Goal: Task Accomplishment & Management: Use online tool/utility

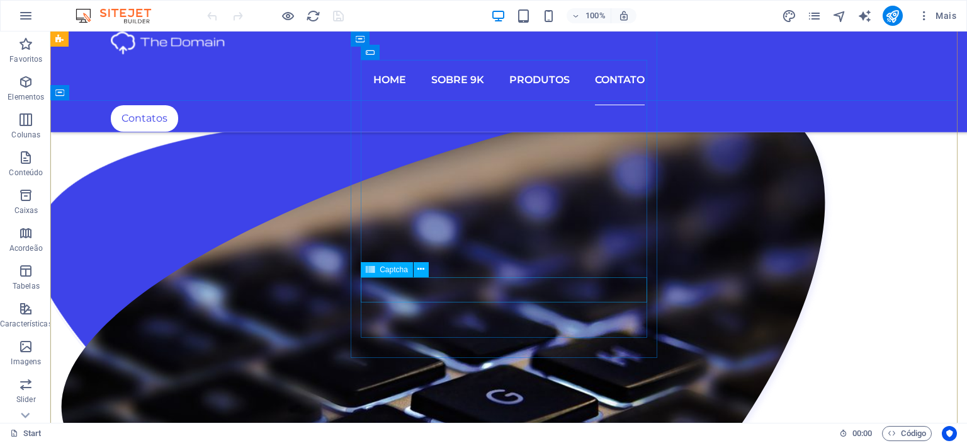
scroll to position [3767, 0]
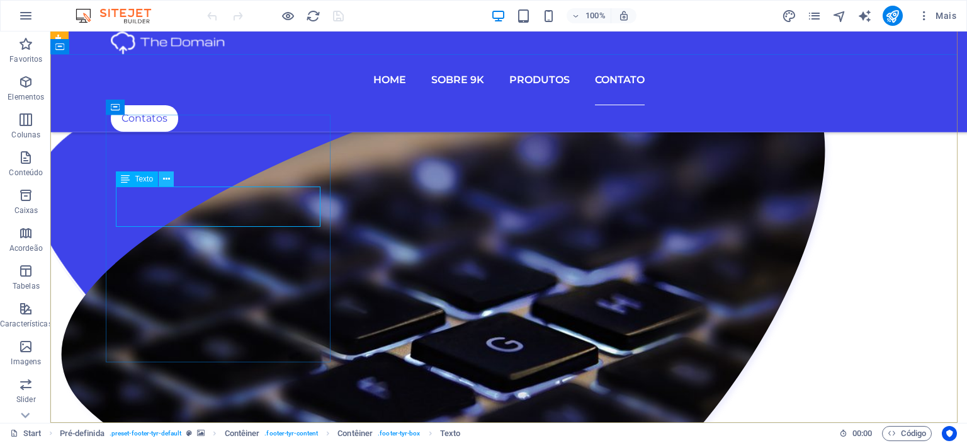
click at [163, 180] on icon at bounding box center [166, 179] width 7 height 13
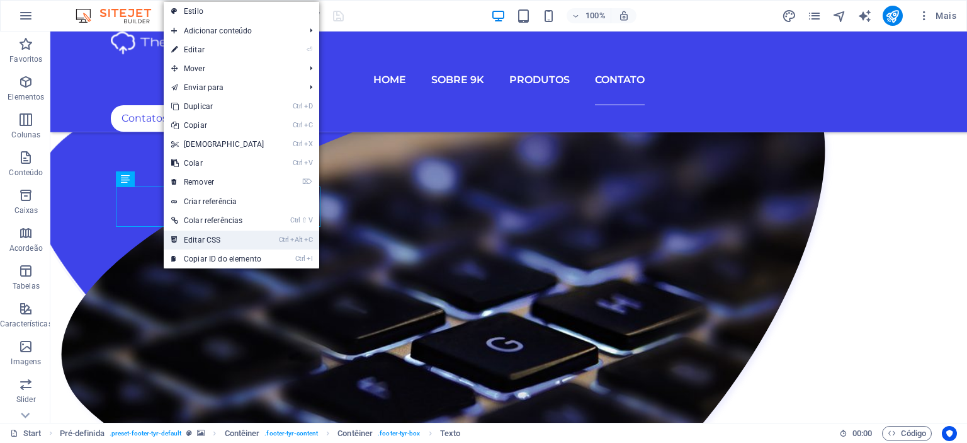
click at [199, 238] on link "Ctrl Alt C Editar CSS" at bounding box center [218, 239] width 108 height 19
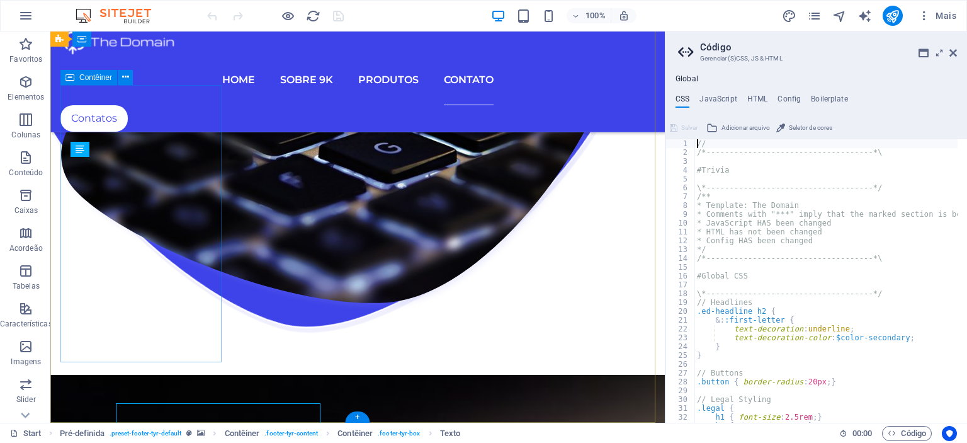
scroll to position [3551, 0]
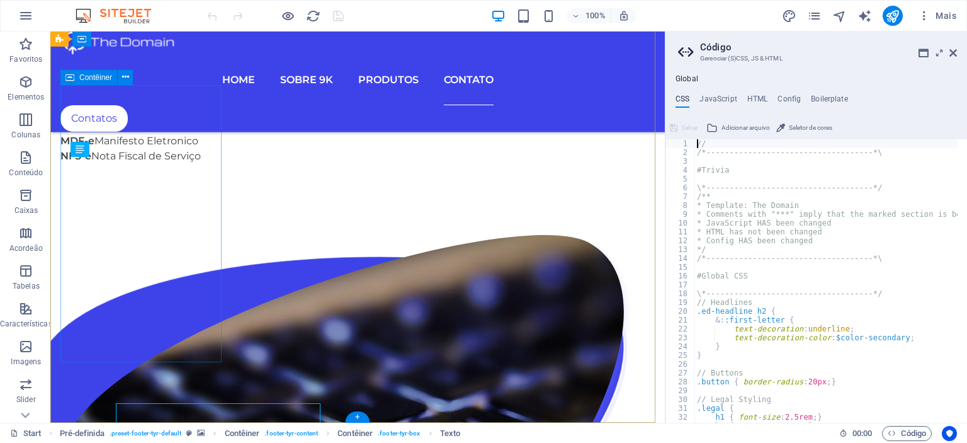
type textarea "a { color: $white; }"
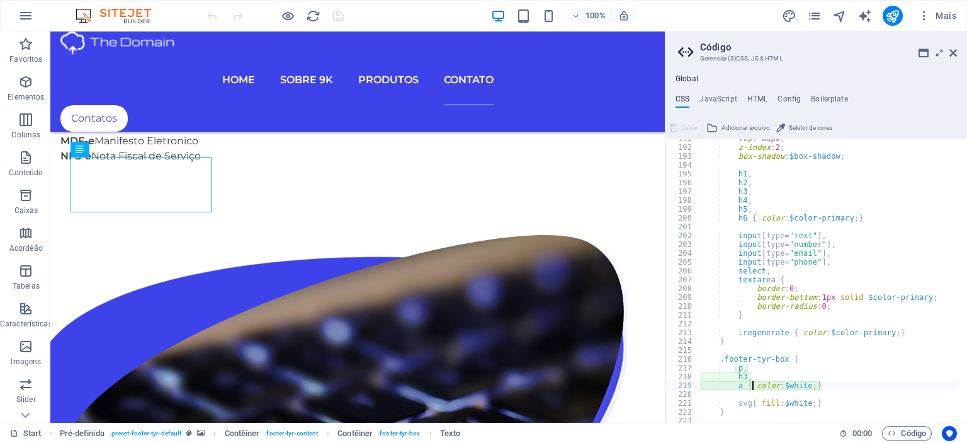
scroll to position [1380, 0]
click at [953, 52] on icon at bounding box center [954, 53] width 8 height 10
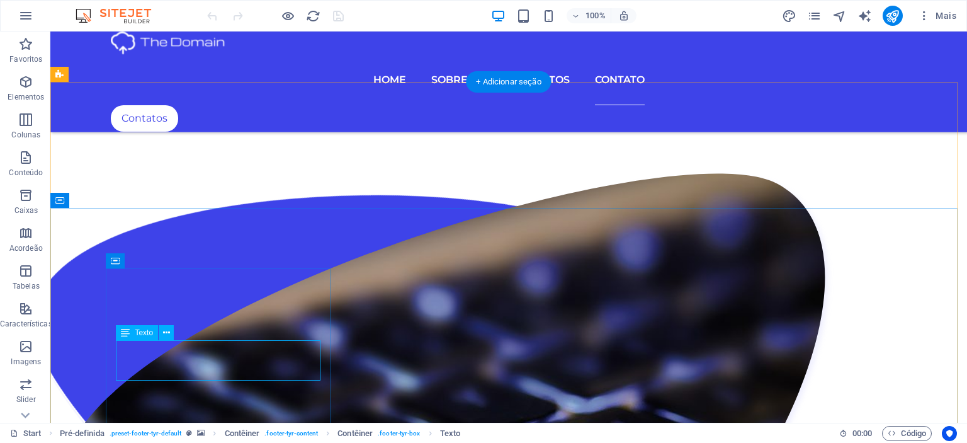
scroll to position [3740, 0]
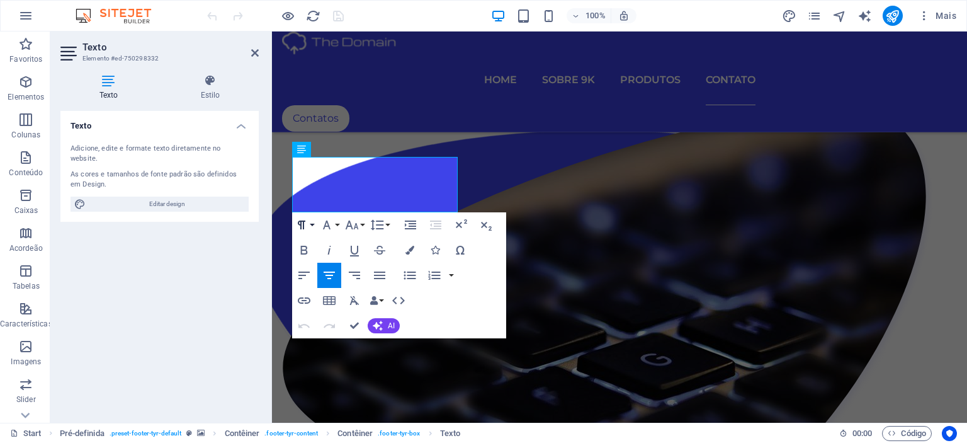
scroll to position [3680, 0]
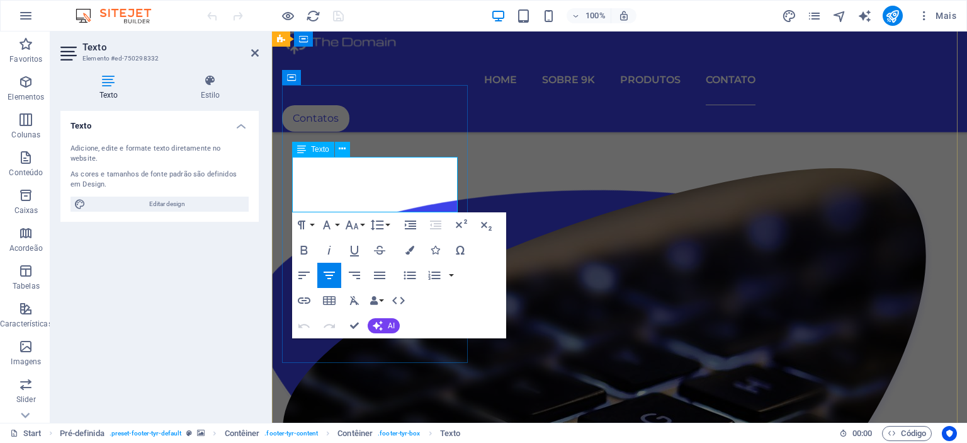
drag, startPoint x: 385, startPoint y: 179, endPoint x: 637, endPoint y: 239, distance: 258.1
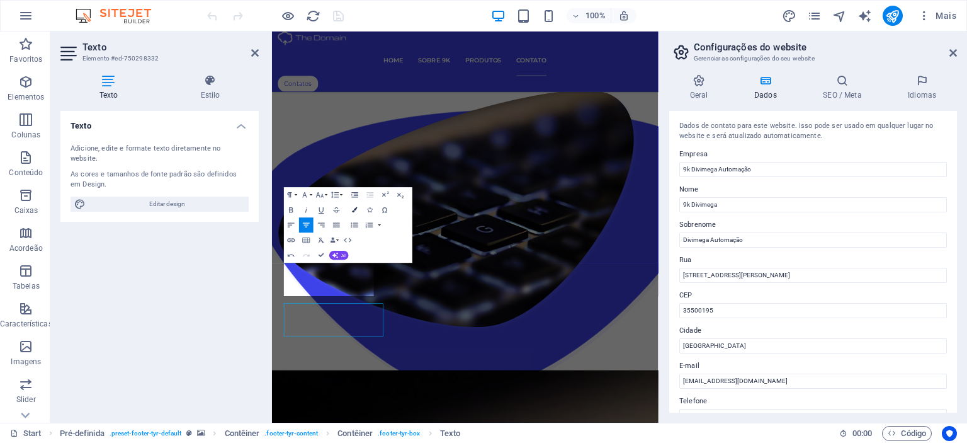
scroll to position [3353, 0]
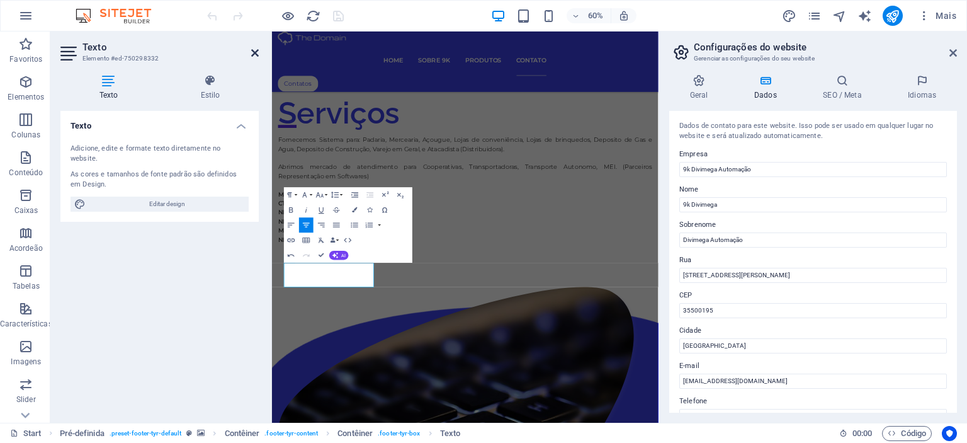
click at [255, 50] on icon at bounding box center [255, 53] width 8 height 10
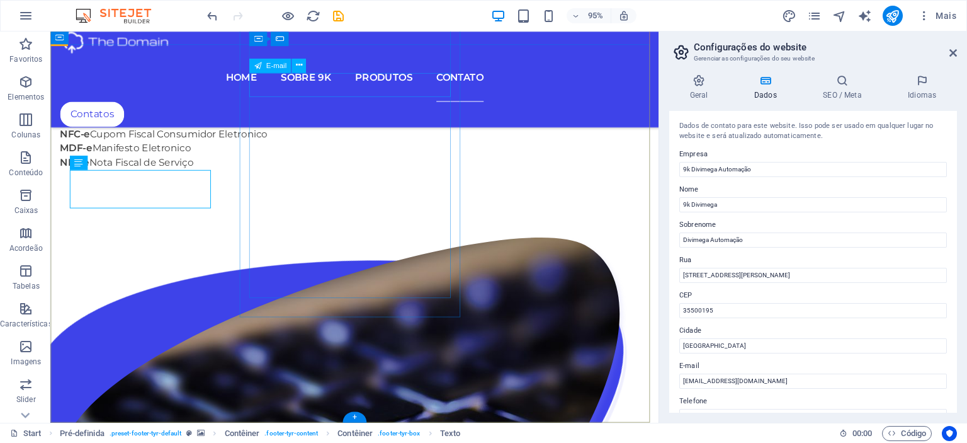
scroll to position [3532, 0]
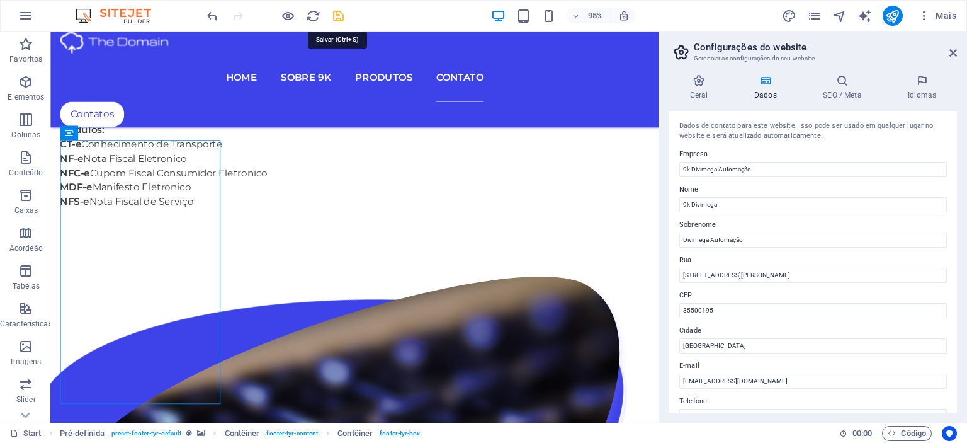
click at [337, 15] on icon "save" at bounding box center [338, 16] width 14 height 14
checkbox input "false"
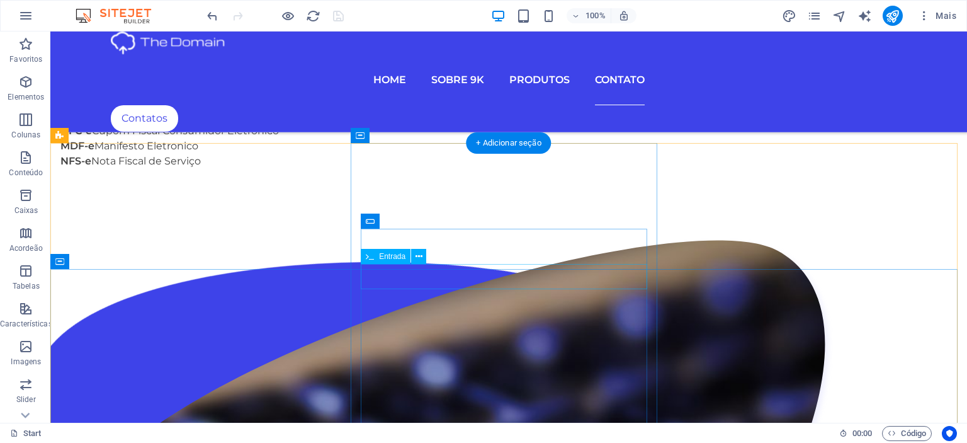
scroll to position [3515, 0]
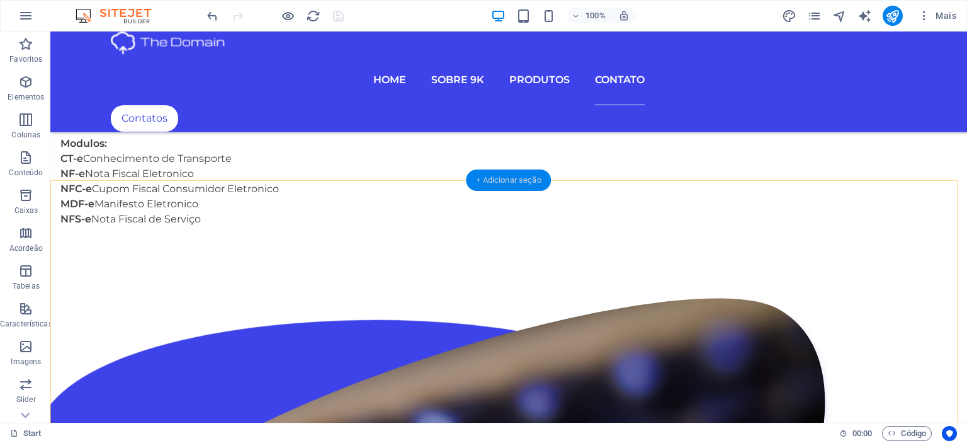
click at [511, 181] on div "+ Adicionar seção" at bounding box center [508, 179] width 85 height 21
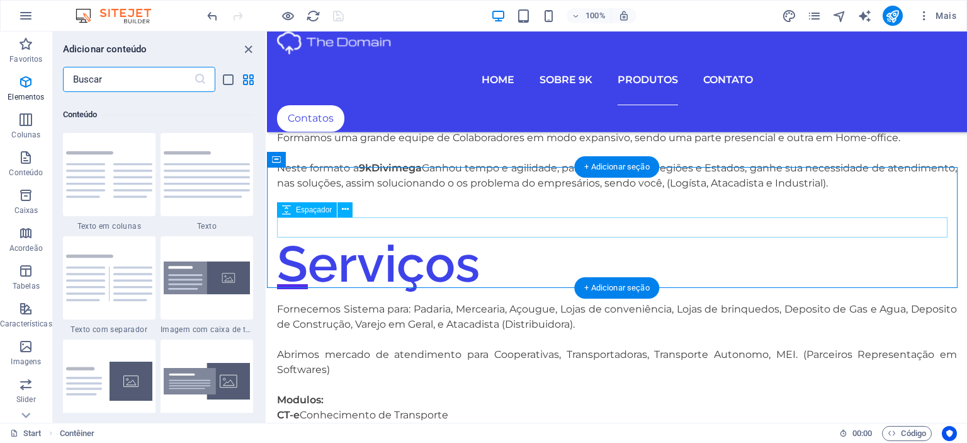
scroll to position [2203, 0]
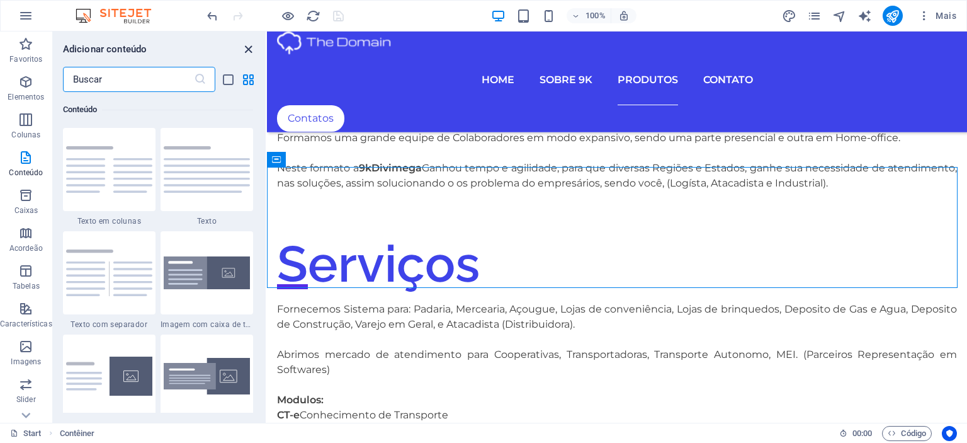
click at [250, 49] on icon "close panel" at bounding box center [248, 49] width 14 height 14
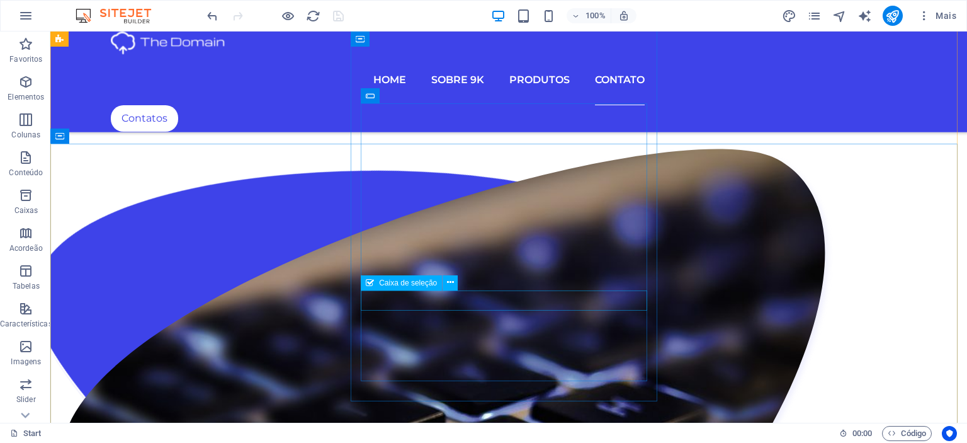
scroll to position [3742, 0]
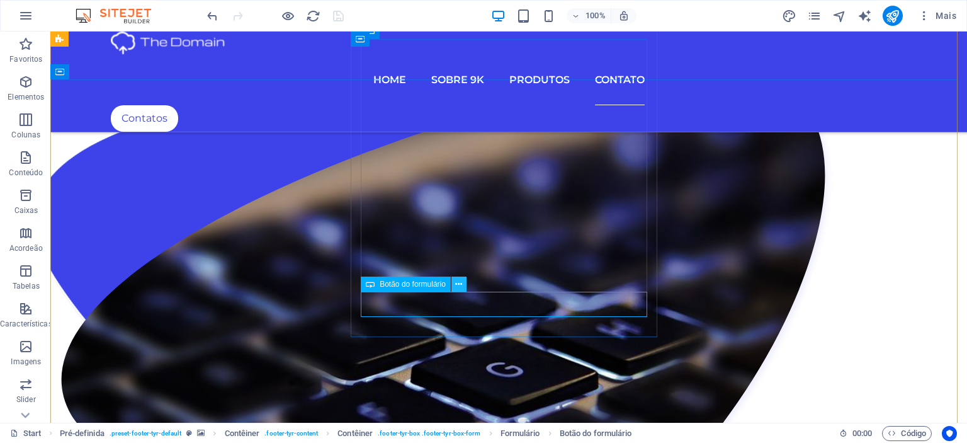
click at [460, 283] on icon at bounding box center [458, 284] width 7 height 13
click at [400, 283] on span "Botão do formulário" at bounding box center [413, 284] width 66 height 8
click at [459, 284] on icon at bounding box center [458, 284] width 7 height 13
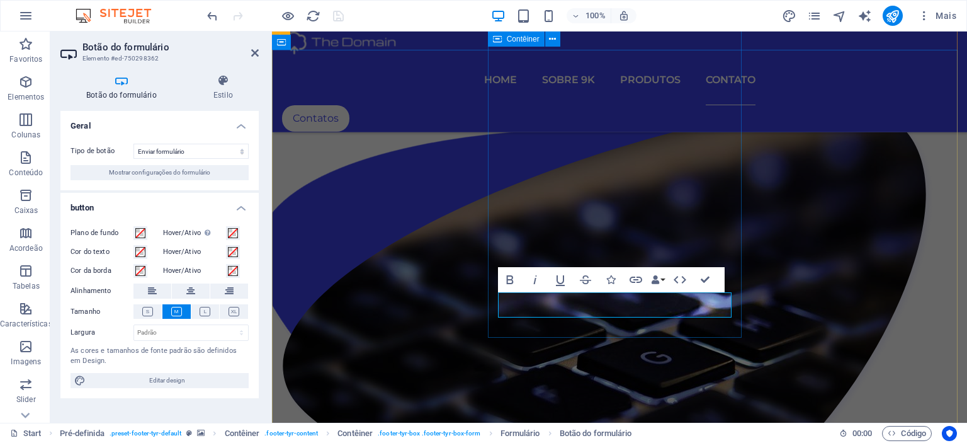
scroll to position [3655, 0]
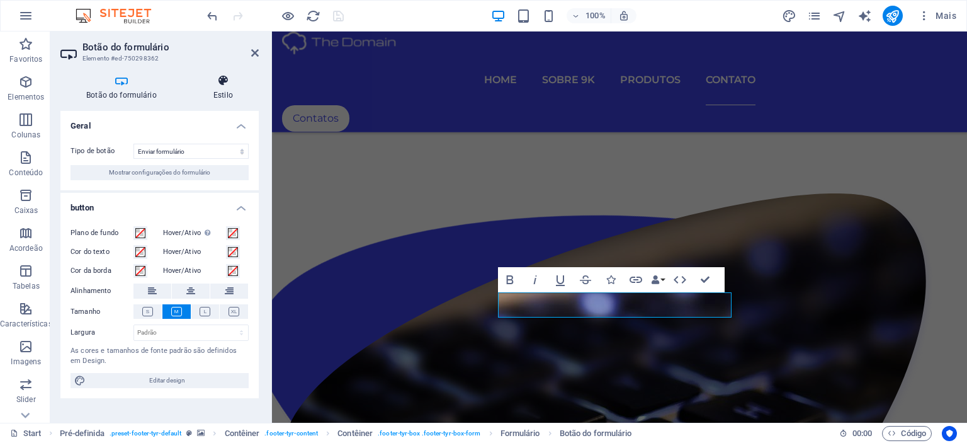
click at [217, 84] on icon at bounding box center [223, 80] width 71 height 13
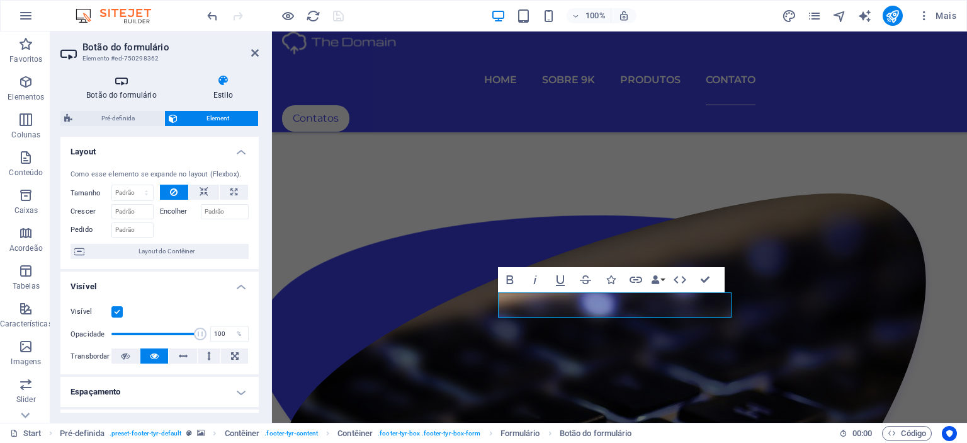
click at [136, 93] on h4 "Botão do formulário" at bounding box center [123, 87] width 127 height 26
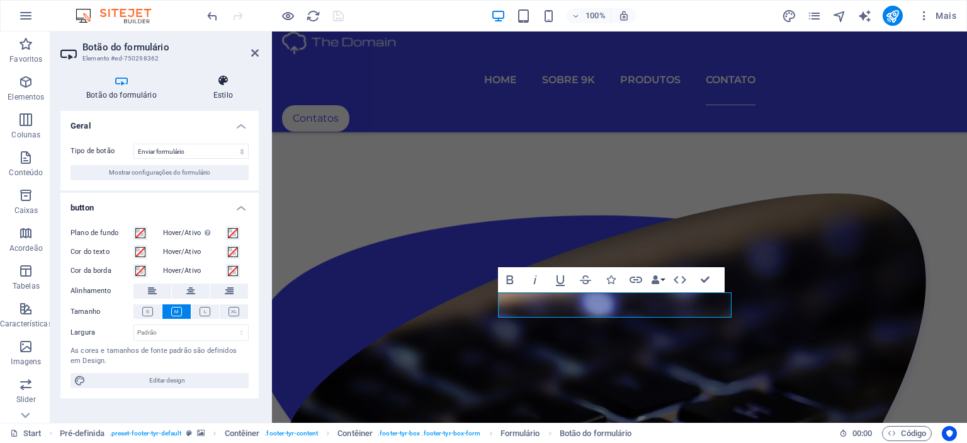
click at [231, 78] on icon at bounding box center [223, 80] width 71 height 13
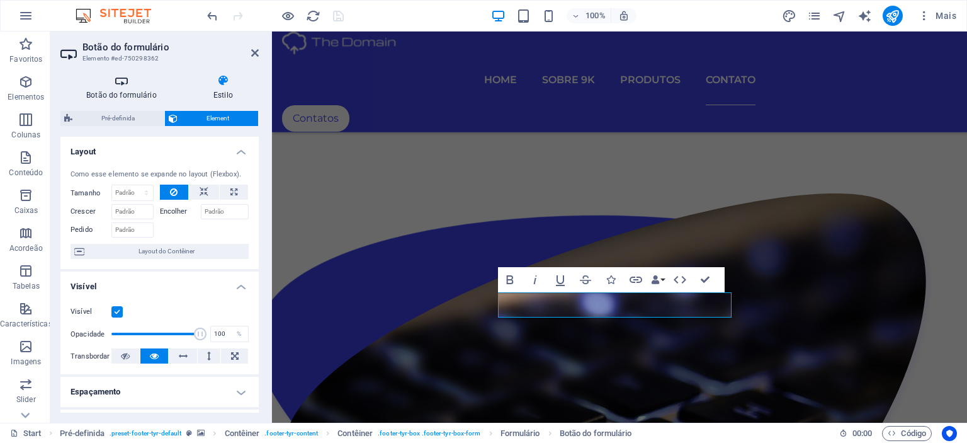
click at [146, 82] on icon at bounding box center [121, 80] width 122 height 13
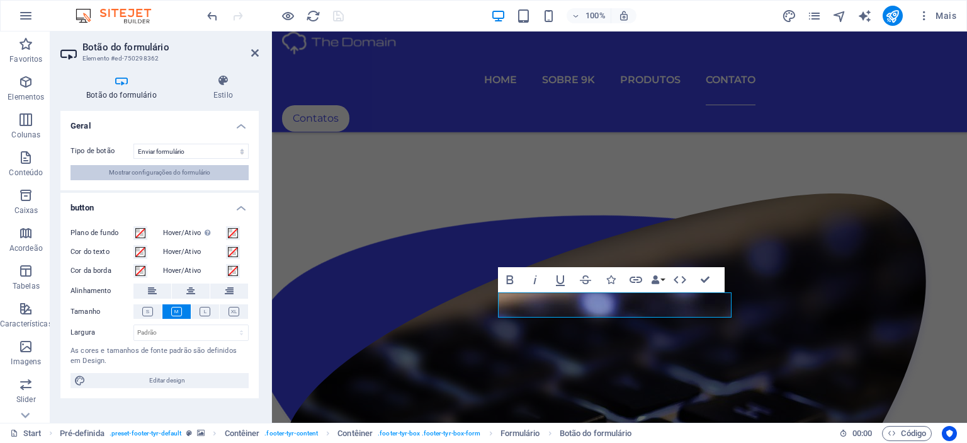
click at [149, 173] on span "Mostrar configurações do formulário" at bounding box center [159, 172] width 101 height 15
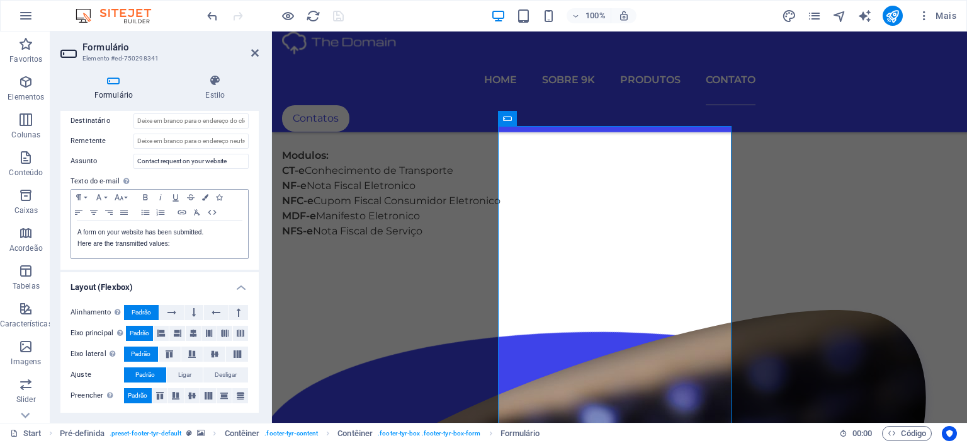
scroll to position [267, 0]
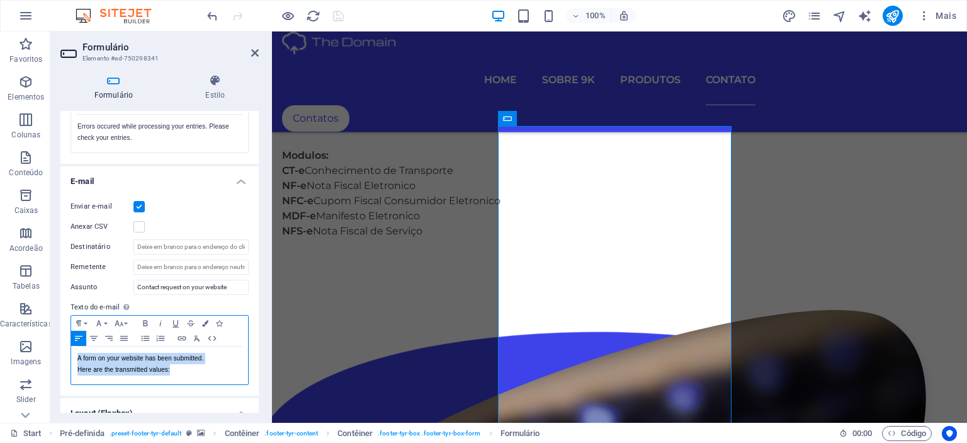
drag, startPoint x: 181, startPoint y: 371, endPoint x: 71, endPoint y: 353, distance: 111.7
click at [71, 353] on div "A form on your website has been submitted. Here are the transmitted values:" at bounding box center [159, 365] width 177 height 38
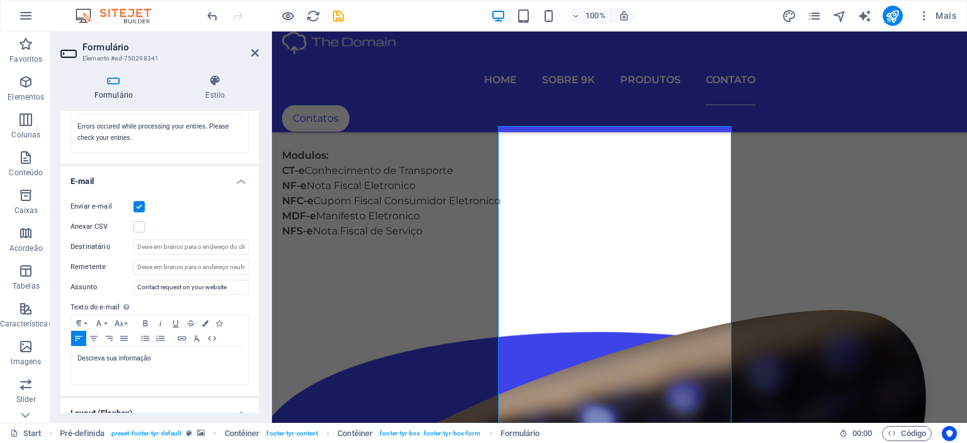
click at [90, 205] on label "Enviar e-mail" at bounding box center [102, 206] width 63 height 15
click at [0, 0] on input "Enviar e-mail" at bounding box center [0, 0] width 0 height 0
click at [137, 205] on label at bounding box center [138, 206] width 11 height 11
click at [0, 0] on input "Enviar e-mail" at bounding box center [0, 0] width 0 height 0
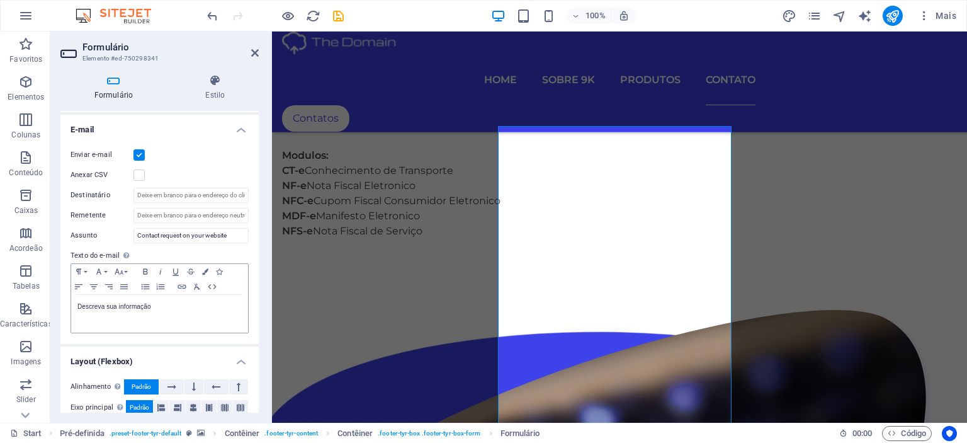
scroll to position [393, 0]
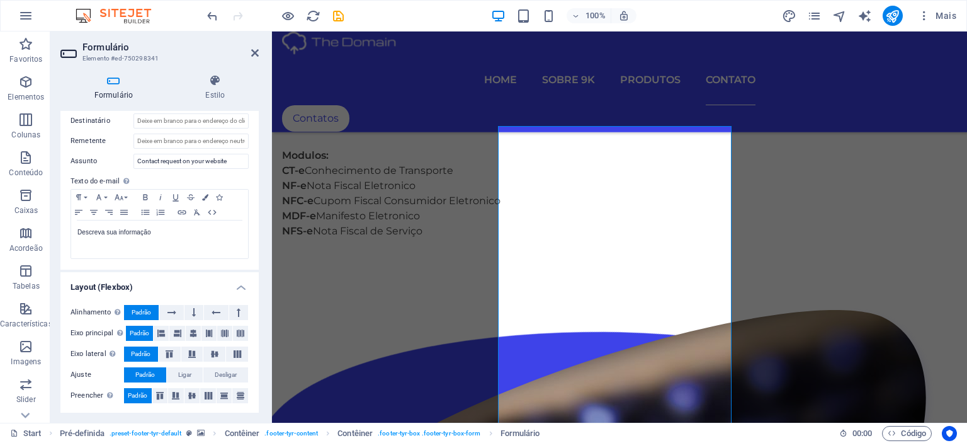
click at [241, 284] on h4 "Layout (Flexbox)" at bounding box center [159, 283] width 198 height 23
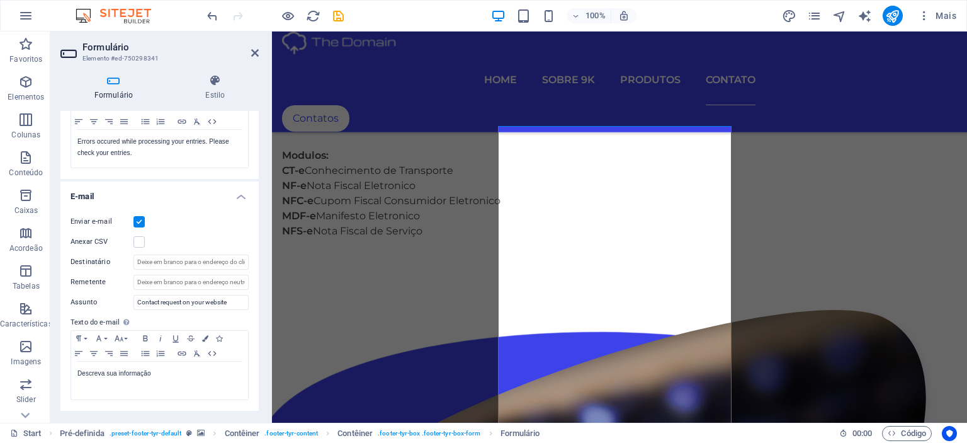
scroll to position [0, 0]
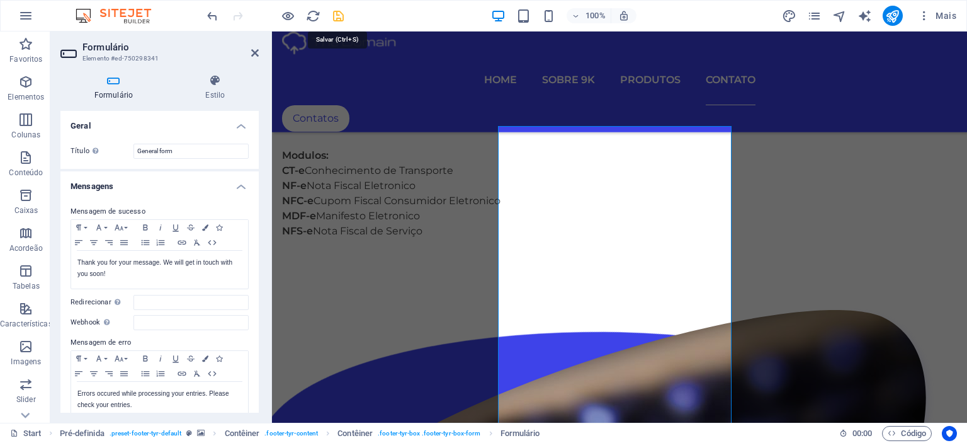
click at [339, 20] on icon "save" at bounding box center [338, 16] width 14 height 14
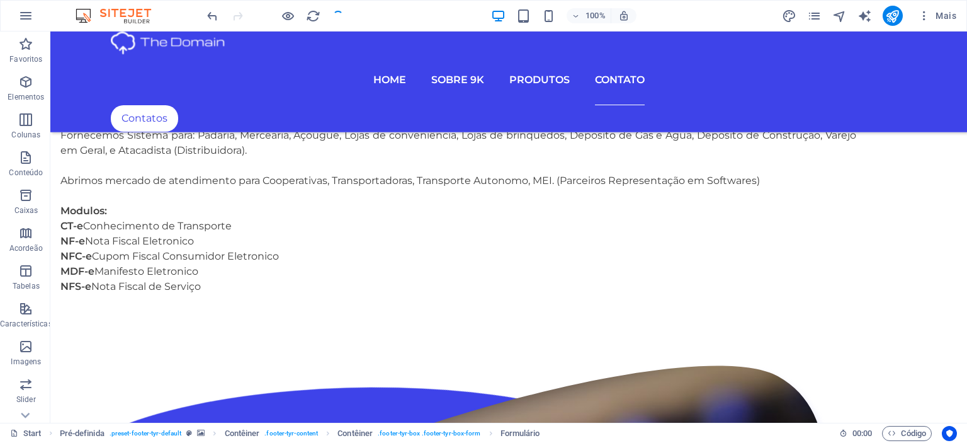
checkbox input "false"
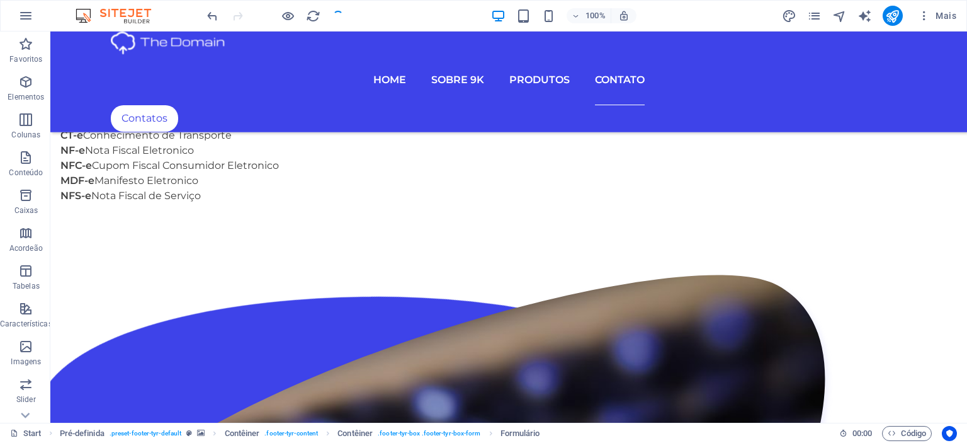
scroll to position [3655, 0]
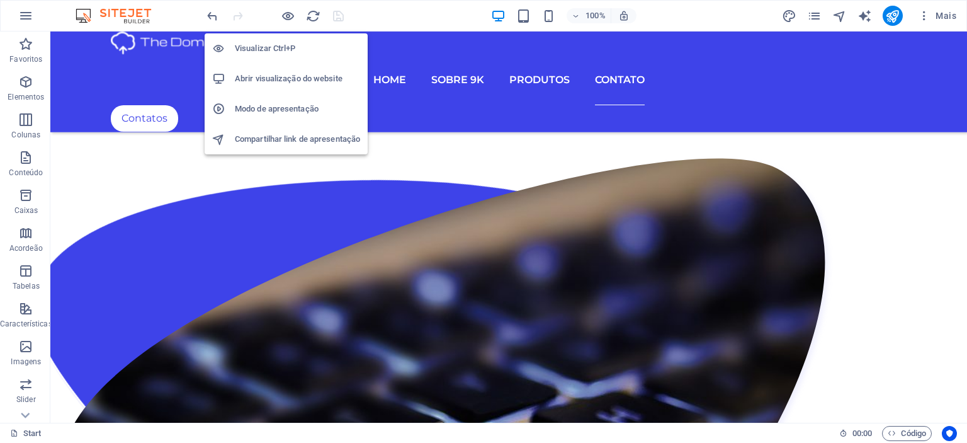
click at [272, 50] on h6 "Visualizar Ctrl+P" at bounding box center [297, 48] width 125 height 15
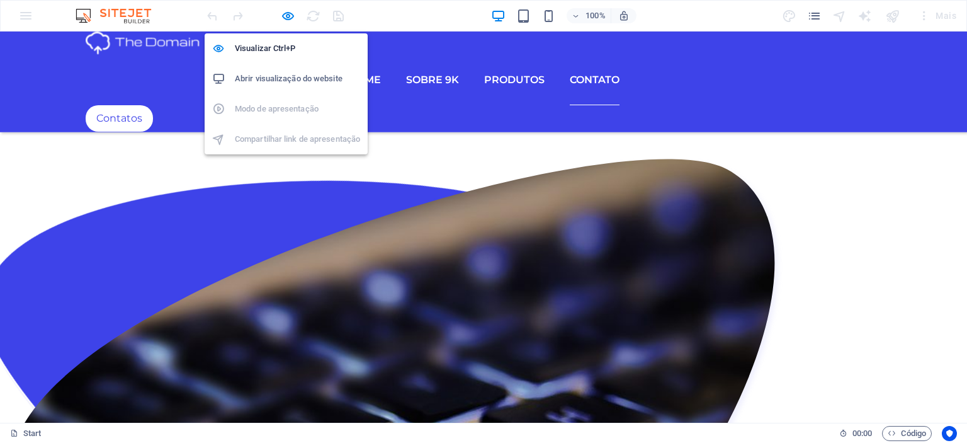
click at [276, 79] on h6 "Abrir visualização do website" at bounding box center [297, 78] width 125 height 15
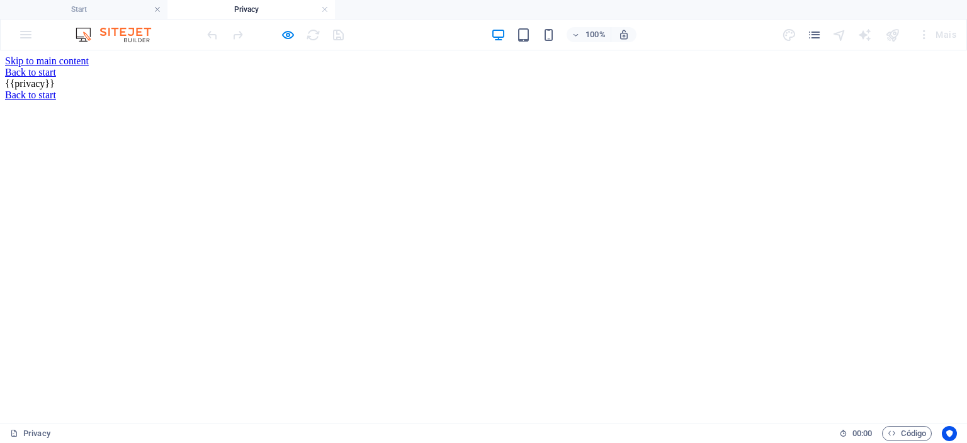
scroll to position [0, 0]
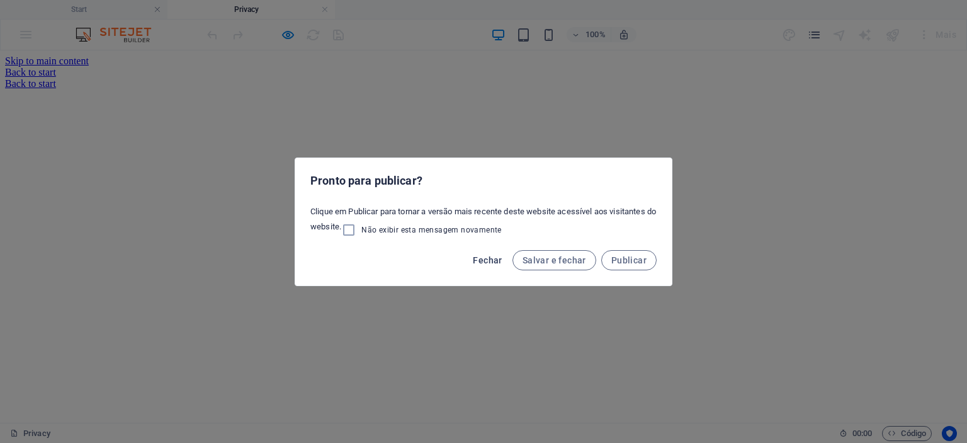
click at [493, 261] on span "Fechar" at bounding box center [487, 260] width 29 height 10
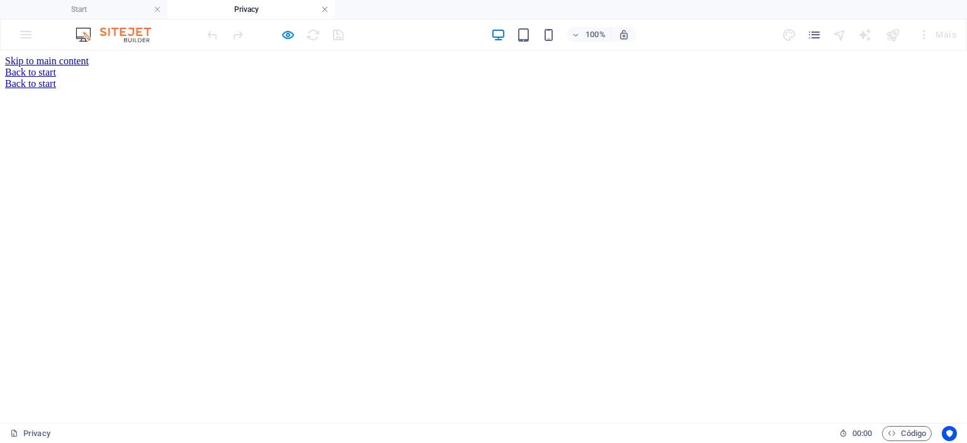
click at [327, 9] on link at bounding box center [325, 10] width 8 height 12
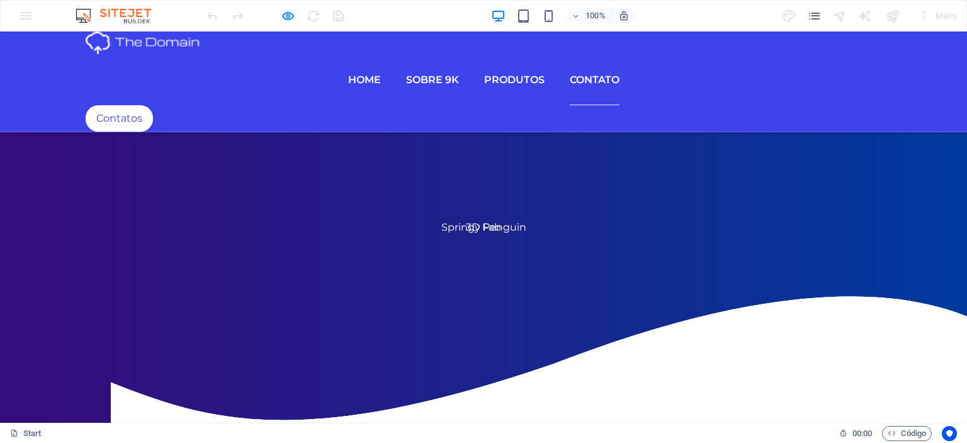
scroll to position [3655, 0]
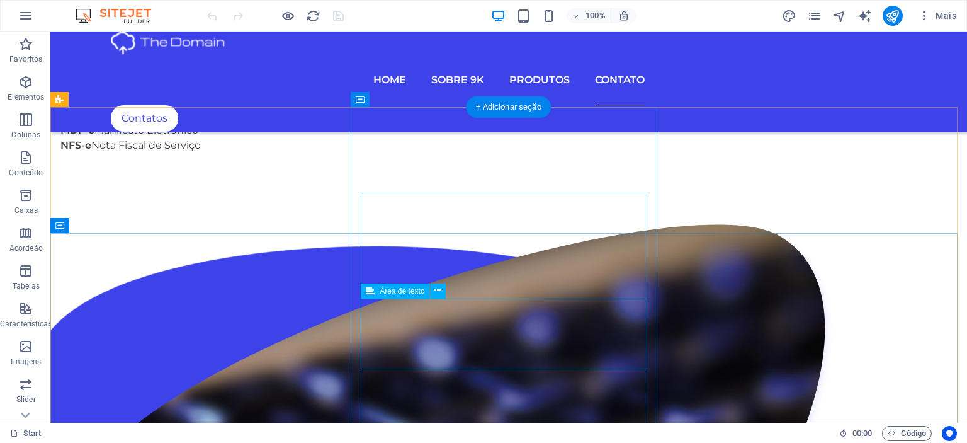
scroll to position [3767, 0]
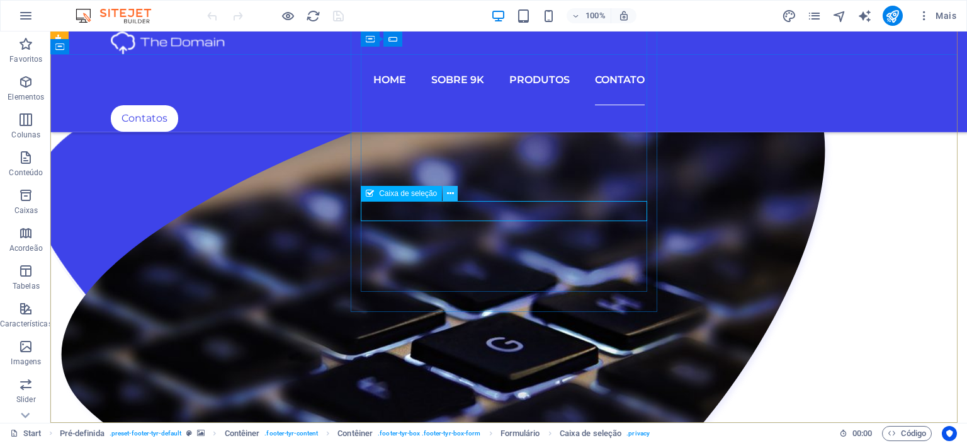
click at [451, 193] on icon at bounding box center [450, 193] width 7 height 13
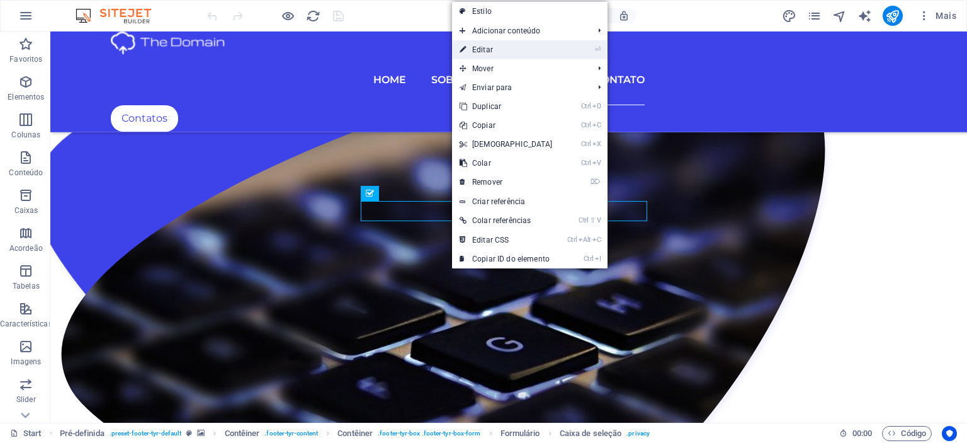
click at [489, 43] on link "⏎ Editar" at bounding box center [506, 49] width 108 height 19
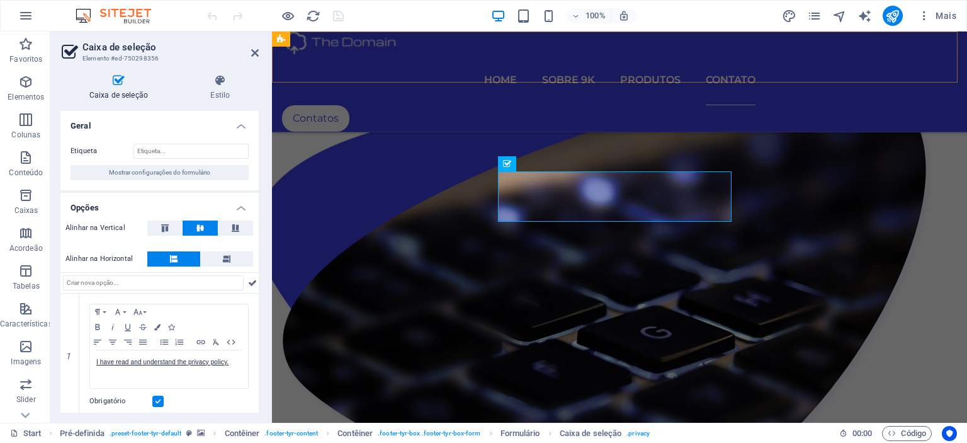
scroll to position [3680, 0]
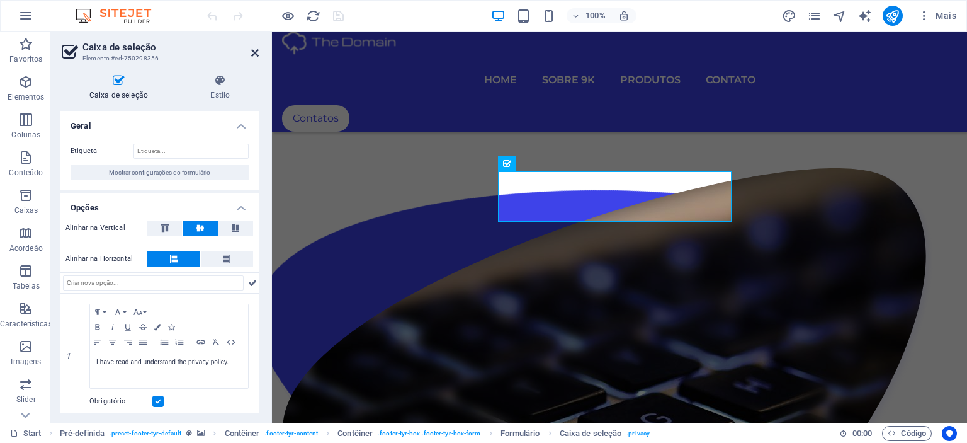
click at [252, 52] on icon at bounding box center [255, 53] width 8 height 10
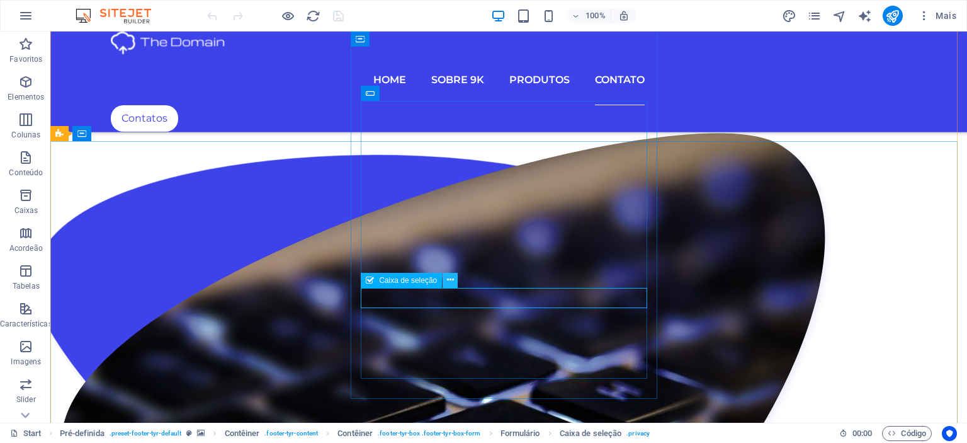
click at [451, 278] on icon at bounding box center [450, 279] width 7 height 13
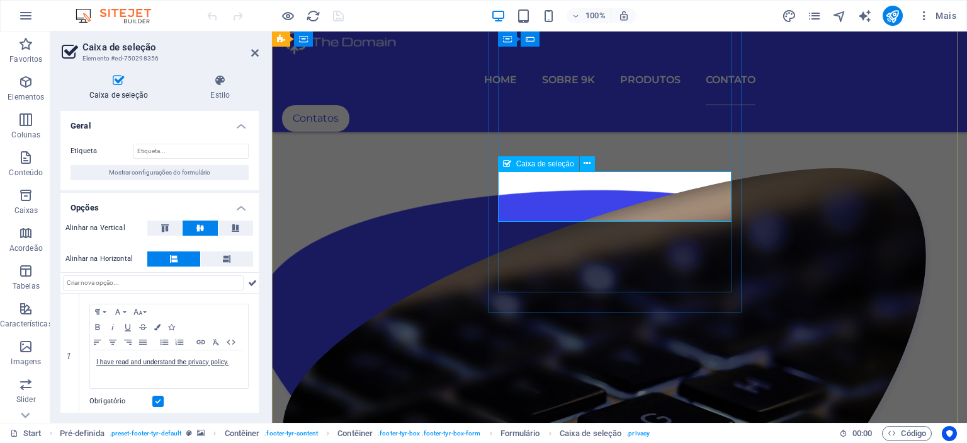
click at [589, 162] on icon at bounding box center [587, 163] width 7 height 13
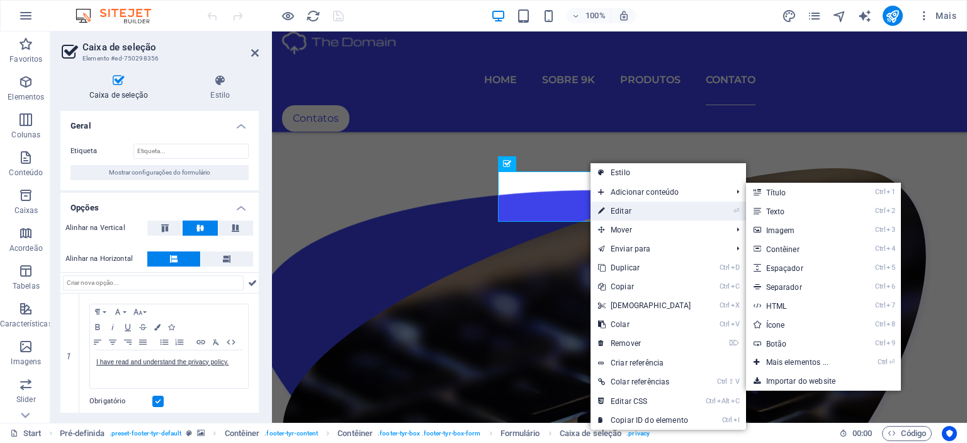
click at [612, 211] on link "⏎ Editar" at bounding box center [645, 210] width 108 height 19
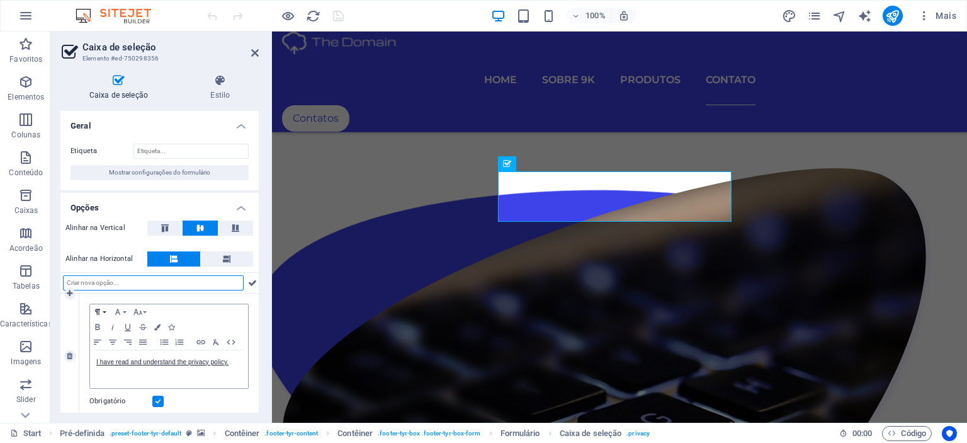
scroll to position [11, 0]
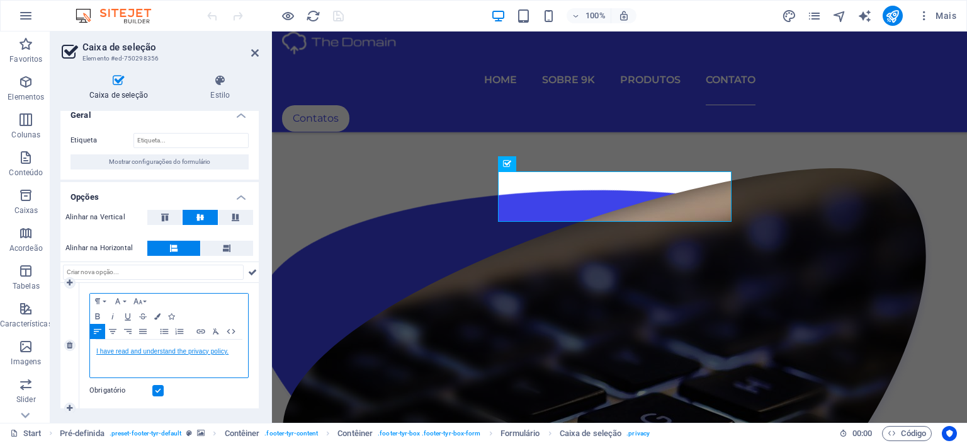
click at [147, 351] on link "I have read and understand the privacy policy." at bounding box center [162, 351] width 132 height 7
drag, startPoint x: 234, startPoint y: 354, endPoint x: 79, endPoint y: 351, distance: 155.5
click at [79, 351] on div "Paragraph Format Normal Heading 1 Heading 2 Heading 3 Heading 4 Heading 5 Headi…" at bounding box center [168, 345] width 179 height 125
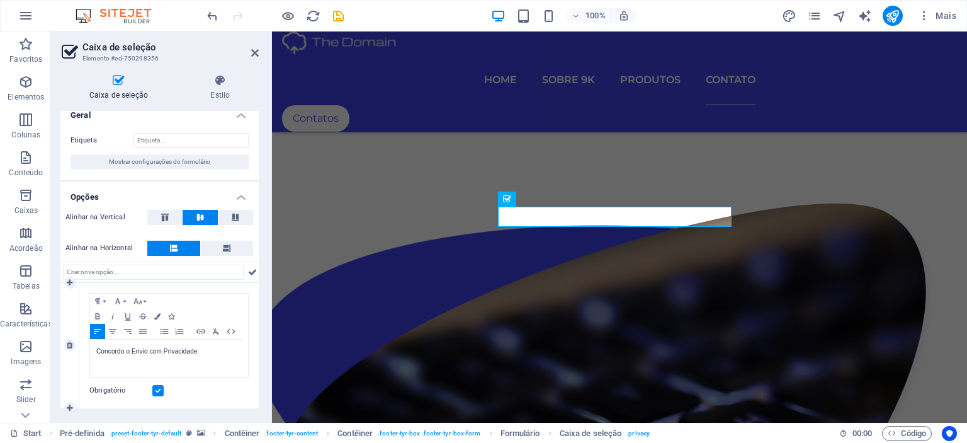
click at [155, 390] on label at bounding box center [157, 390] width 11 height 11
click at [0, 0] on input "Obrigatório" at bounding box center [0, 0] width 0 height 0
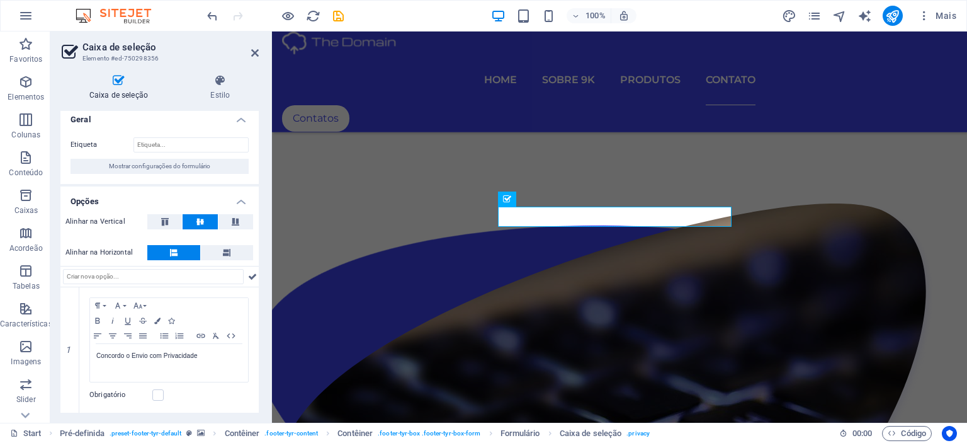
scroll to position [5, 0]
click at [249, 278] on icon at bounding box center [252, 277] width 9 height 15
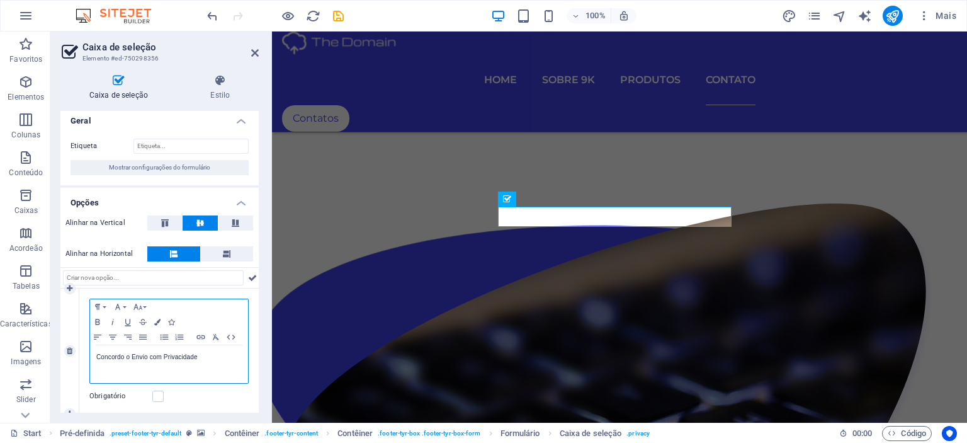
click at [195, 377] on div "Concordo o Envio com Privacidade" at bounding box center [169, 364] width 158 height 38
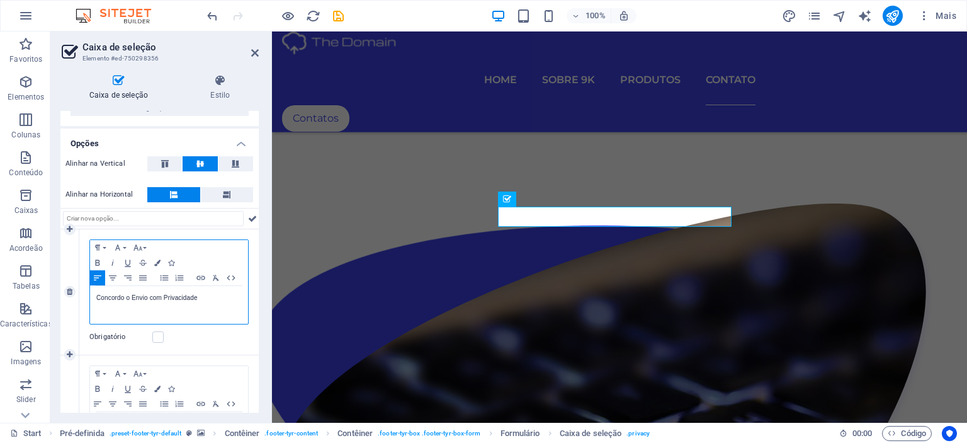
scroll to position [131, 0]
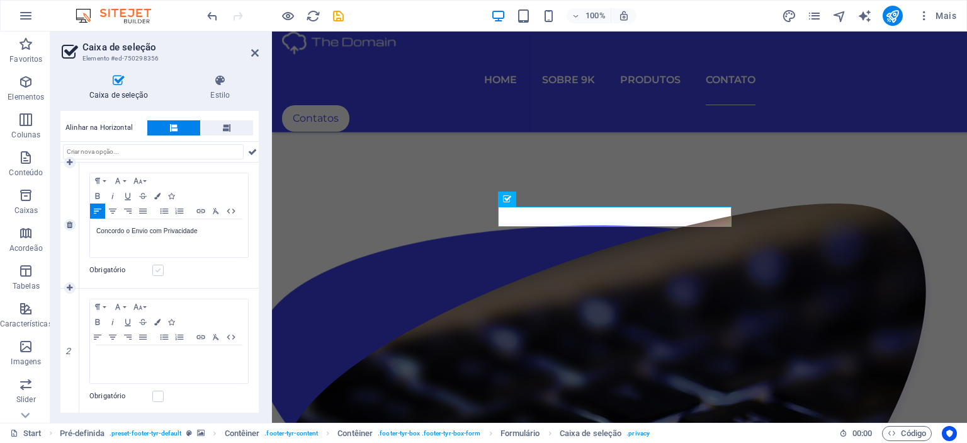
click at [155, 270] on label at bounding box center [157, 269] width 11 height 11
click at [0, 0] on input "Obrigatório" at bounding box center [0, 0] width 0 height 0
click at [159, 268] on label at bounding box center [157, 269] width 11 height 11
click at [0, 0] on input "Obrigatório" at bounding box center [0, 0] width 0 height 0
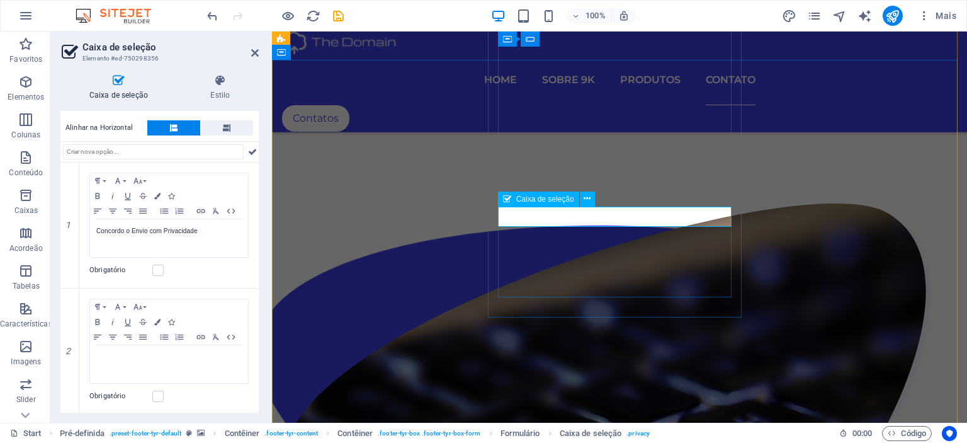
click at [589, 201] on icon at bounding box center [587, 198] width 7 height 13
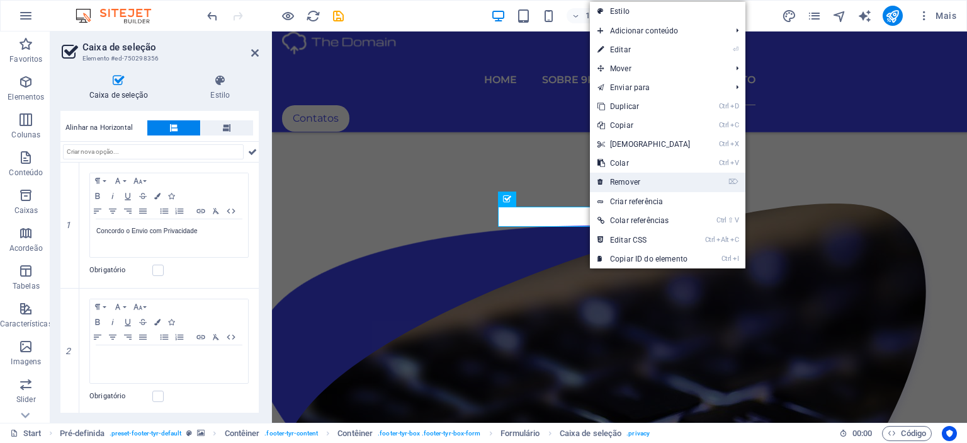
drag, startPoint x: 646, startPoint y: 179, endPoint x: 594, endPoint y: 152, distance: 58.3
click at [646, 179] on link "⌦ Remover" at bounding box center [644, 182] width 108 height 19
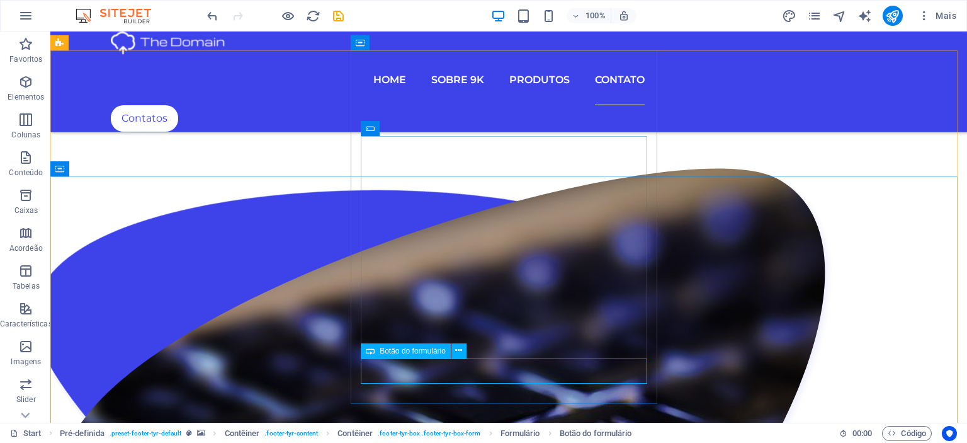
click at [440, 352] on span "Botão do formulário" at bounding box center [413, 351] width 66 height 8
click at [453, 351] on button at bounding box center [458, 350] width 15 height 15
click at [455, 351] on button at bounding box center [458, 350] width 15 height 15
click at [460, 353] on icon at bounding box center [458, 350] width 7 height 13
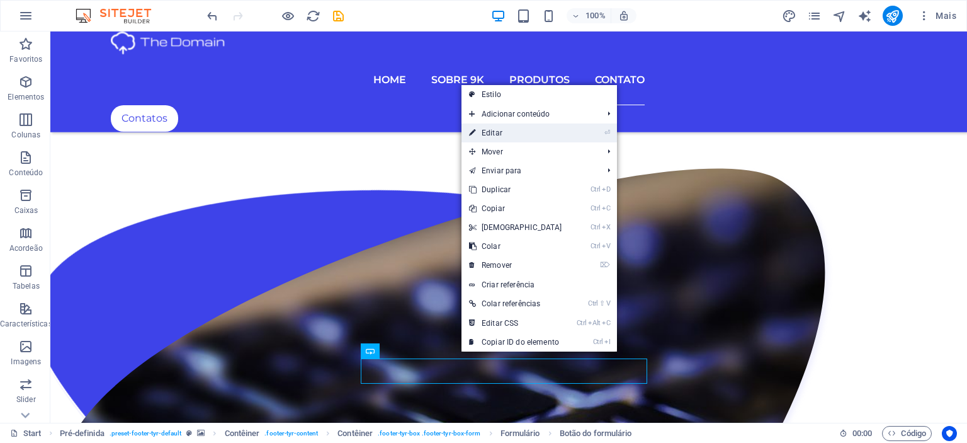
click at [506, 128] on link "⏎ Editar" at bounding box center [516, 132] width 108 height 19
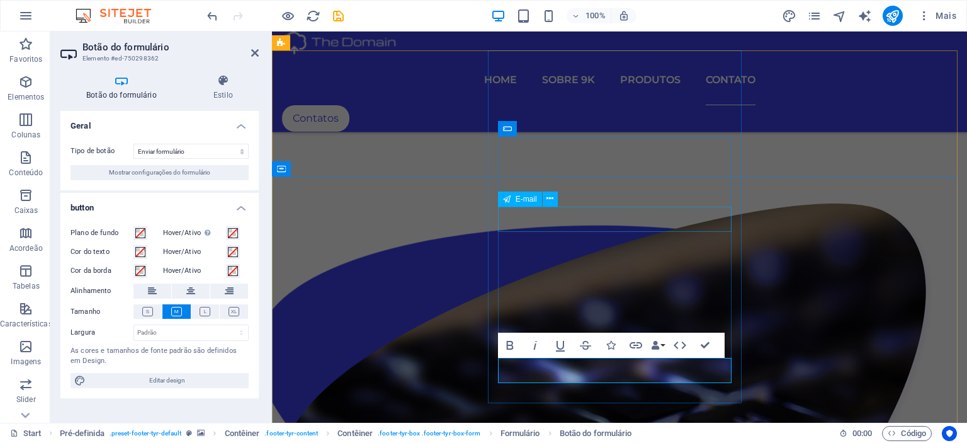
scroll to position [3529, 0]
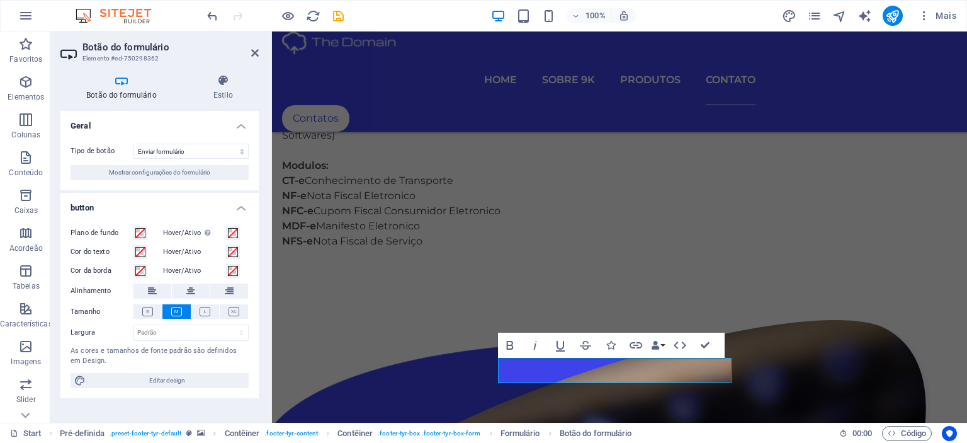
click at [114, 91] on h4 "Botão do formulário" at bounding box center [123, 87] width 127 height 26
click at [230, 90] on h4 "Estilo" at bounding box center [223, 87] width 71 height 26
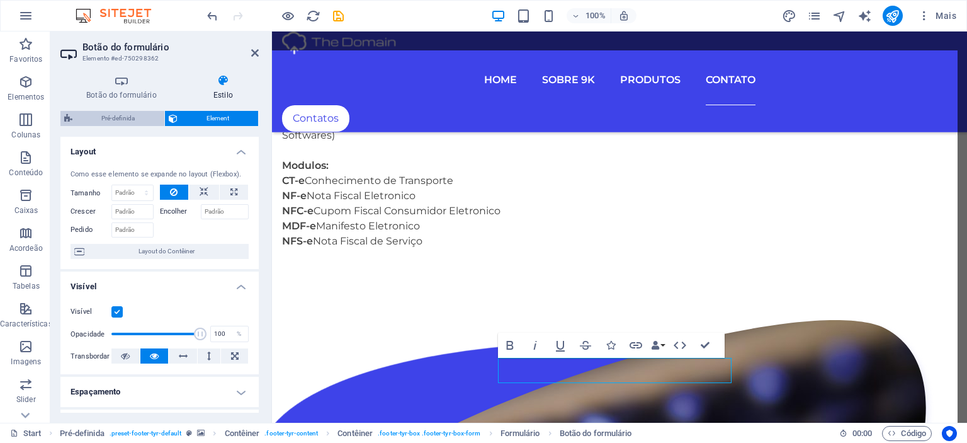
click at [113, 117] on span "Pré-definida" at bounding box center [118, 118] width 84 height 15
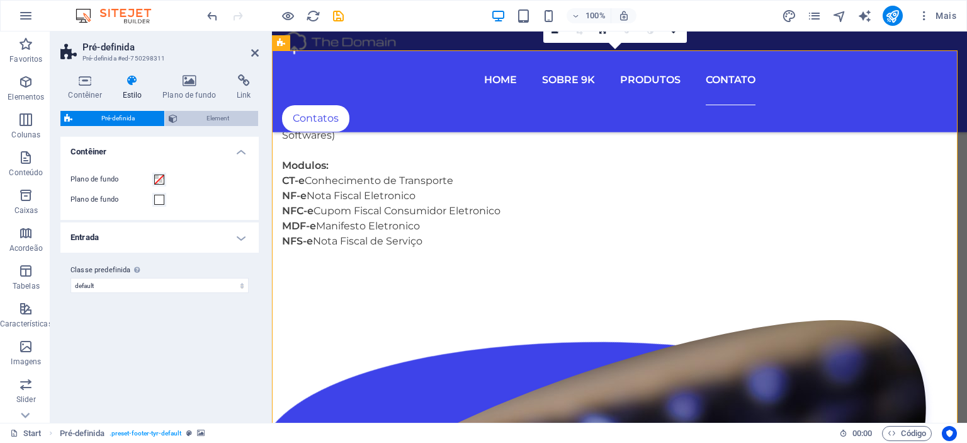
click at [214, 115] on span "Element" at bounding box center [218, 118] width 74 height 15
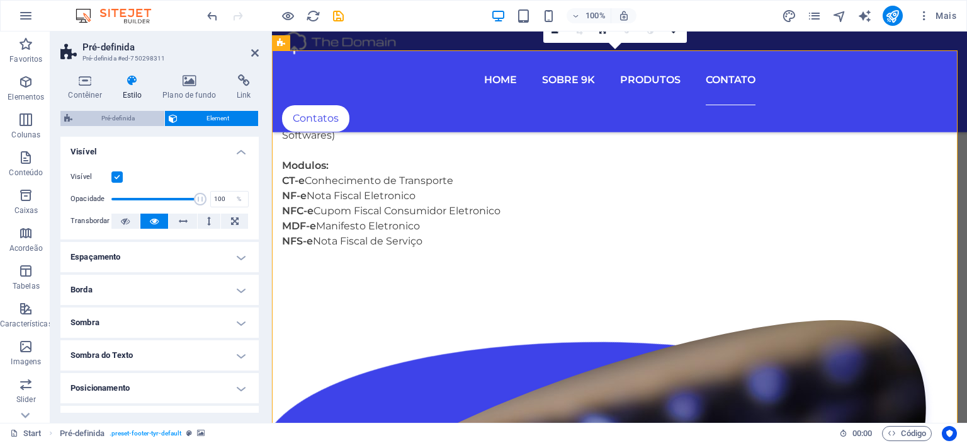
click at [131, 113] on span "Pré-definida" at bounding box center [118, 118] width 84 height 15
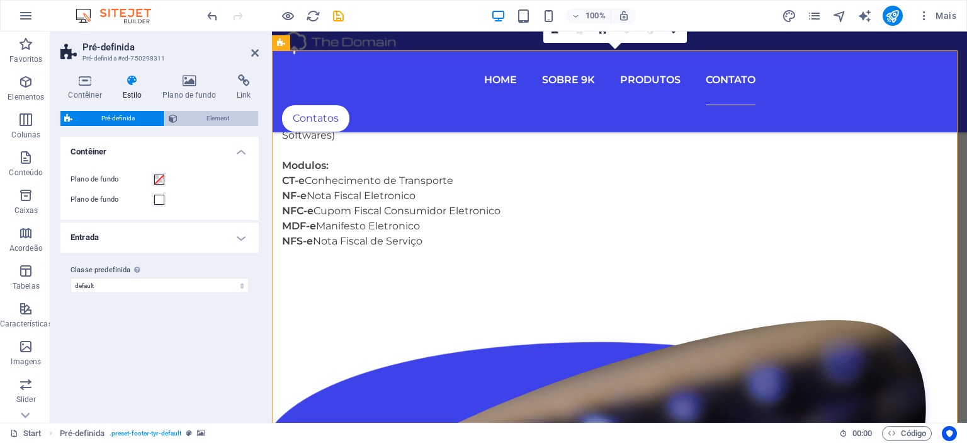
click at [218, 120] on span "Element" at bounding box center [218, 118] width 74 height 15
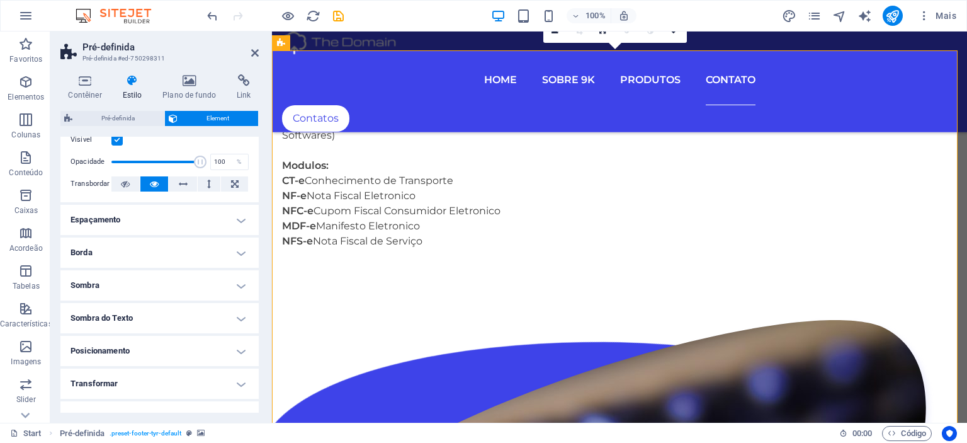
scroll to position [0, 0]
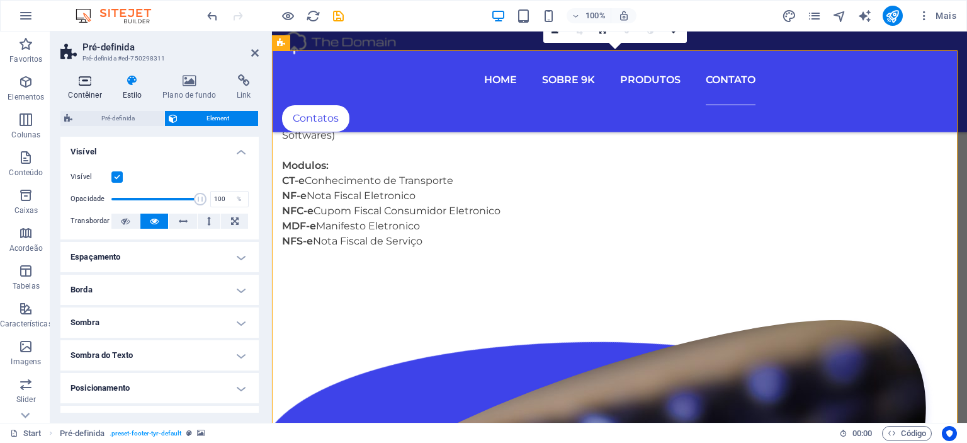
click at [78, 89] on h4 "Contêiner" at bounding box center [87, 87] width 54 height 26
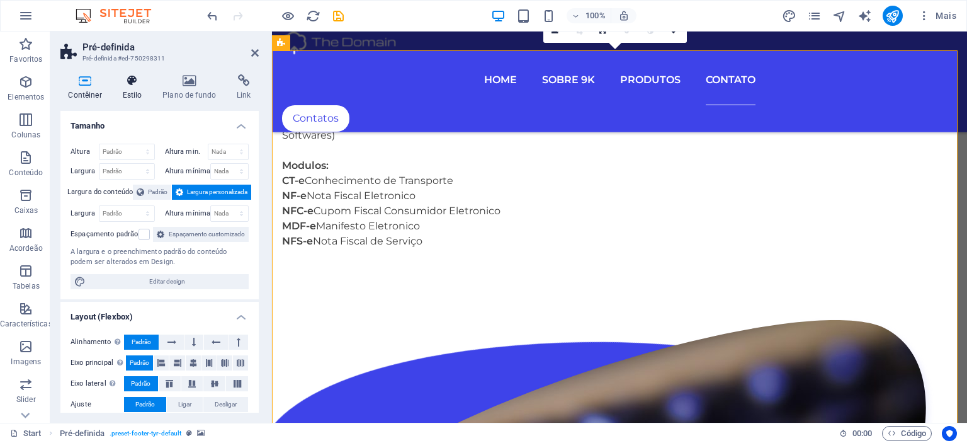
click at [135, 81] on icon at bounding box center [132, 80] width 35 height 13
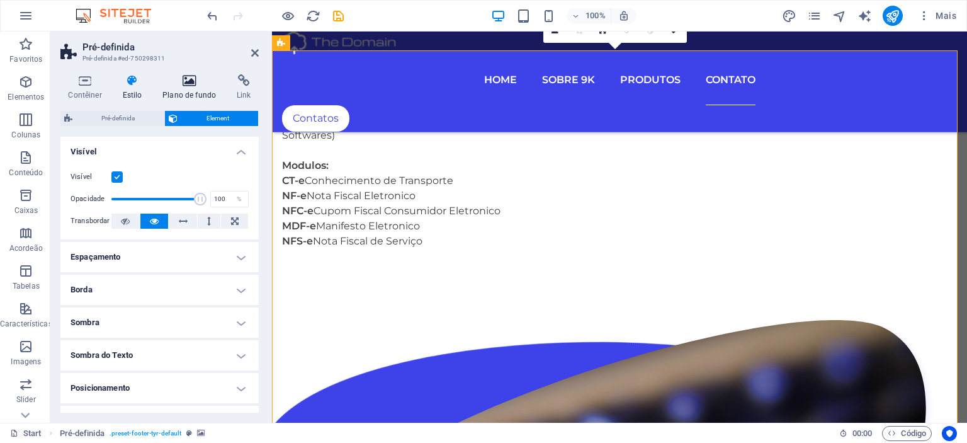
click at [194, 86] on icon at bounding box center [189, 80] width 69 height 13
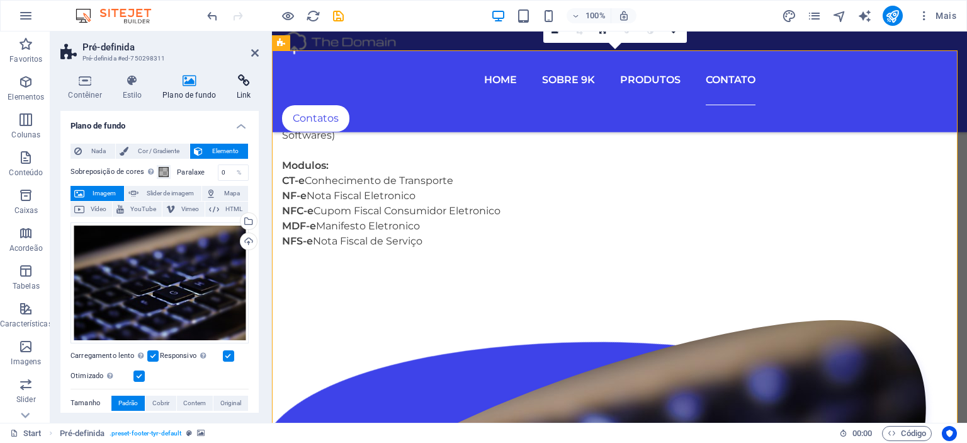
click at [244, 86] on icon at bounding box center [244, 80] width 30 height 13
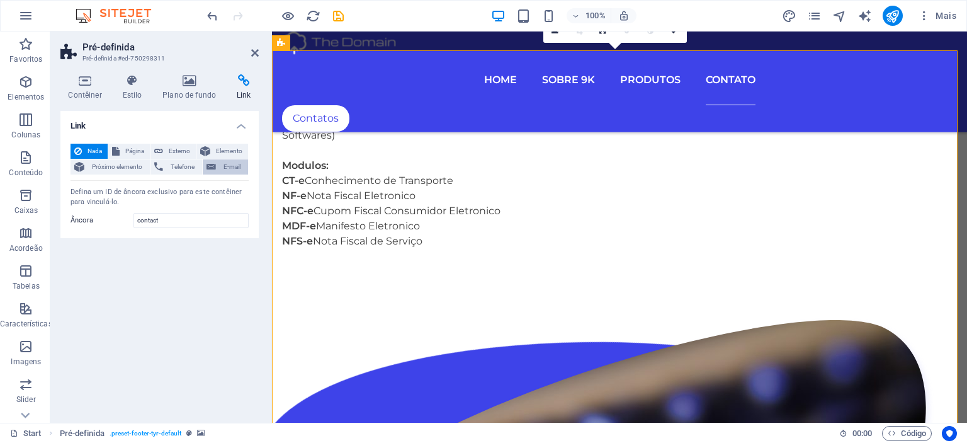
click at [232, 162] on span "E-mail" at bounding box center [232, 166] width 25 height 15
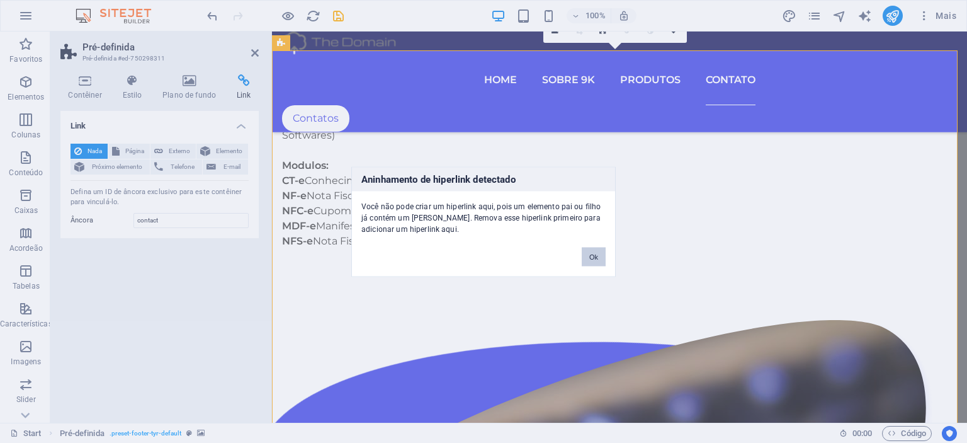
click at [597, 254] on button "Ok" at bounding box center [594, 256] width 24 height 19
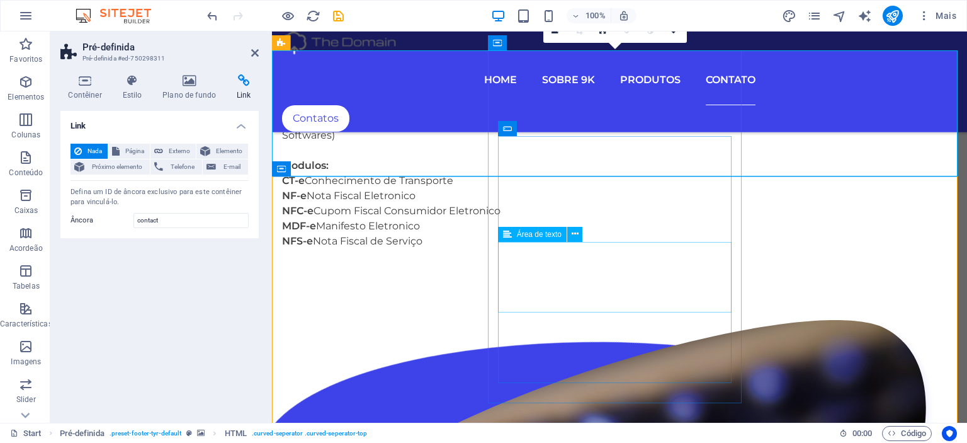
scroll to position [3277, 0]
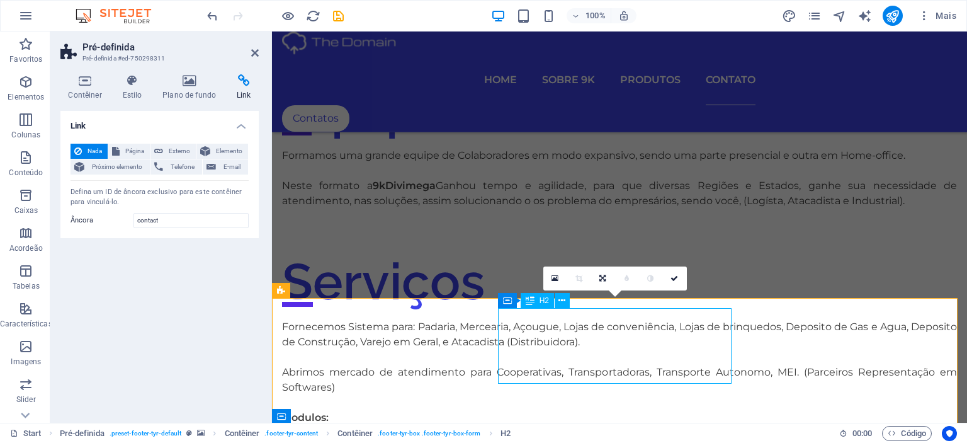
scroll to position [3529, 0]
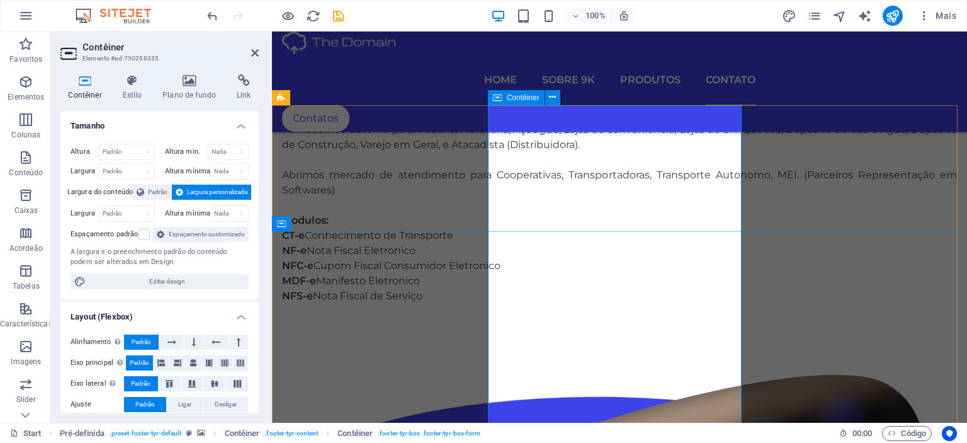
scroll to position [3403, 0]
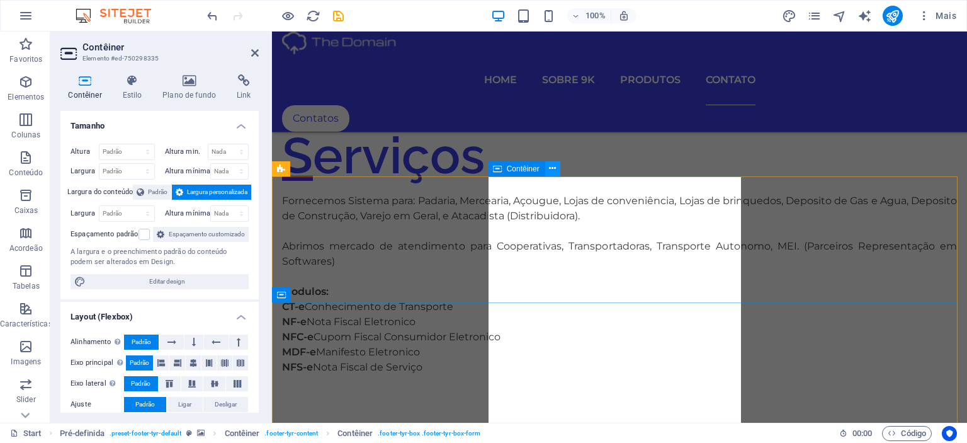
click at [555, 168] on icon at bounding box center [552, 168] width 7 height 13
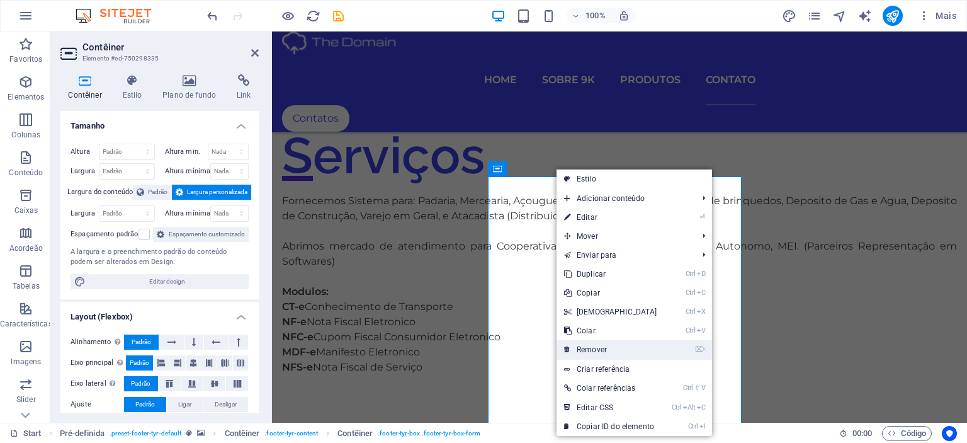
click at [598, 344] on link "⌦ Remover" at bounding box center [611, 349] width 108 height 19
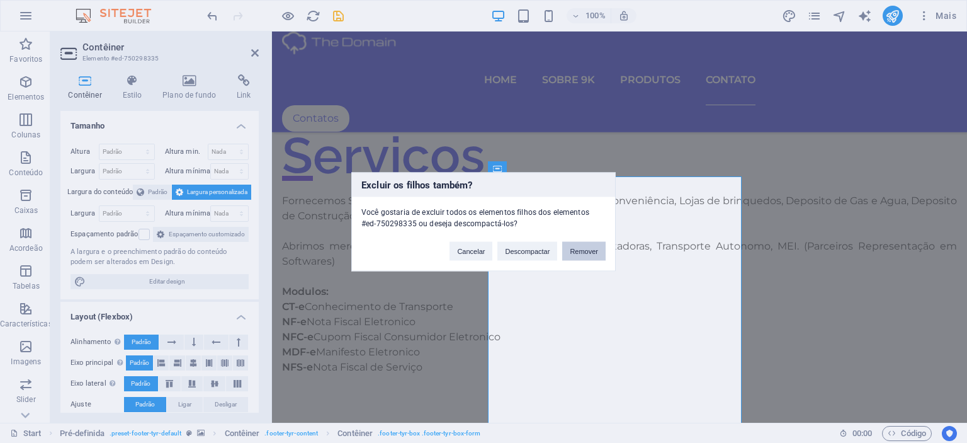
click at [593, 253] on button "Remover" at bounding box center [583, 250] width 43 height 19
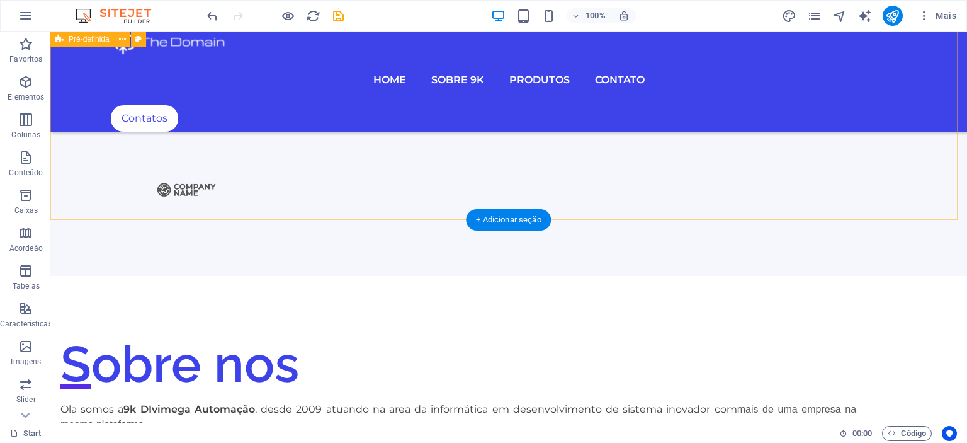
scroll to position [1269, 0]
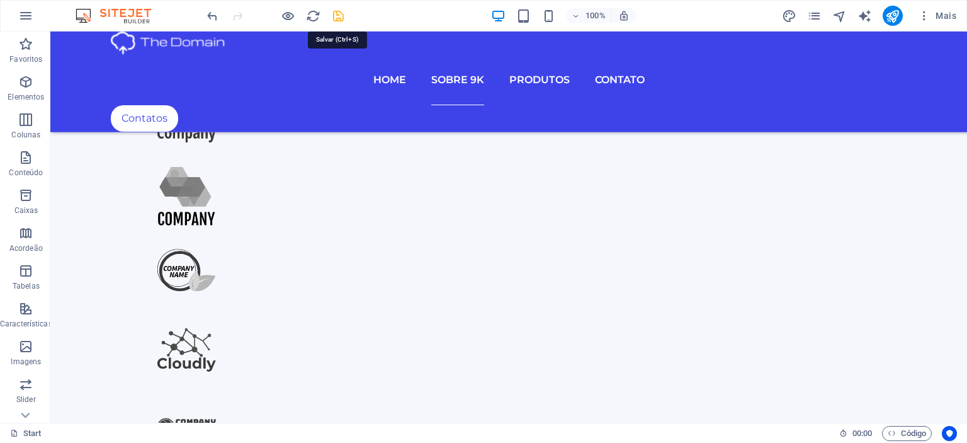
click at [340, 13] on icon "save" at bounding box center [338, 16] width 14 height 14
click at [892, 17] on icon "publish" at bounding box center [892, 16] width 14 height 14
